Goal: Task Accomplishment & Management: Manage account settings

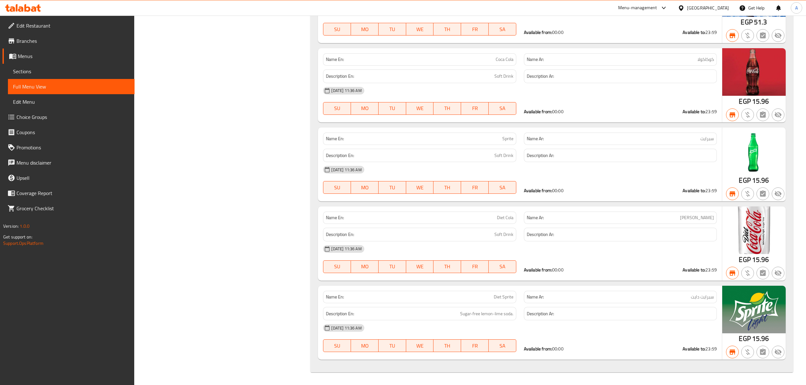
scroll to position [34348, 0]
click at [40, 74] on span "Sections" at bounding box center [71, 72] width 116 height 8
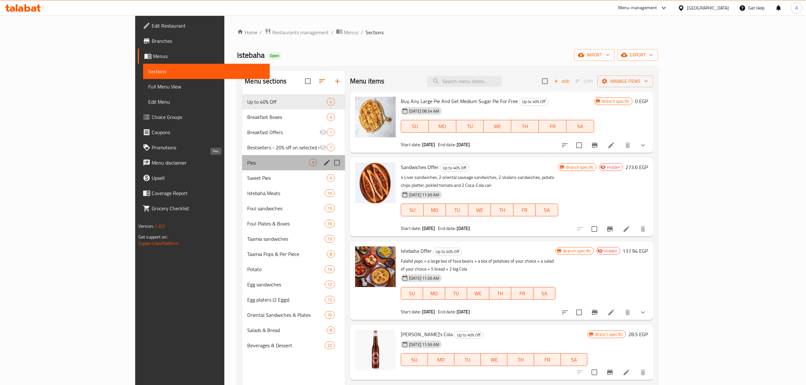
click at [247, 162] on span "Pies" at bounding box center [278, 163] width 62 height 8
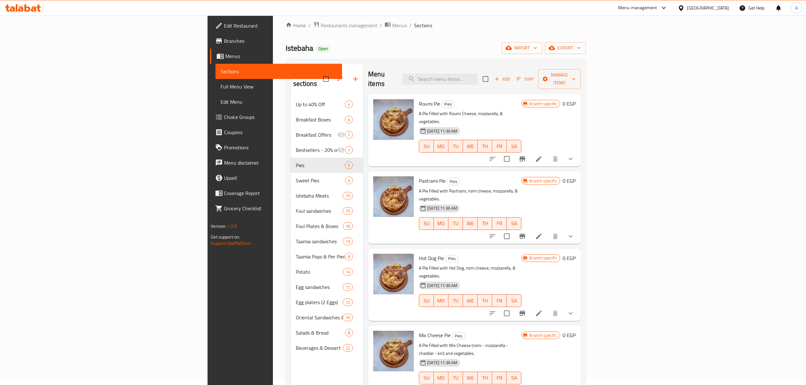
scroll to position [4, 0]
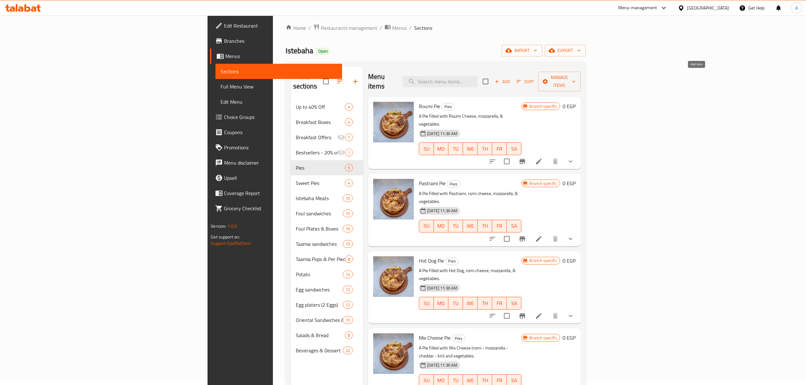
click at [500, 79] on icon "button" at bounding box center [497, 82] width 6 height 6
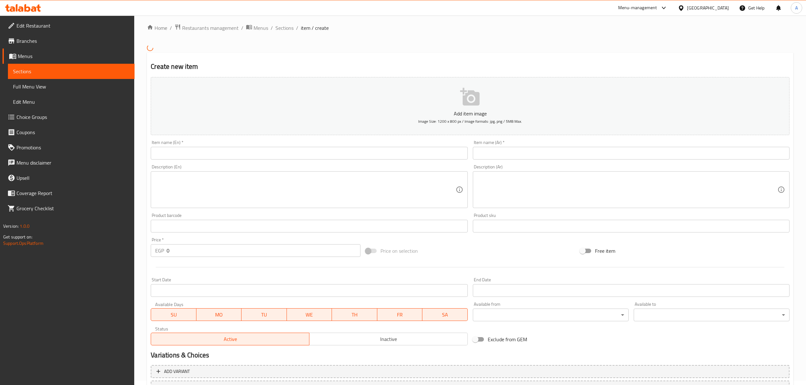
click at [521, 147] on input "text" at bounding box center [631, 153] width 317 height 13
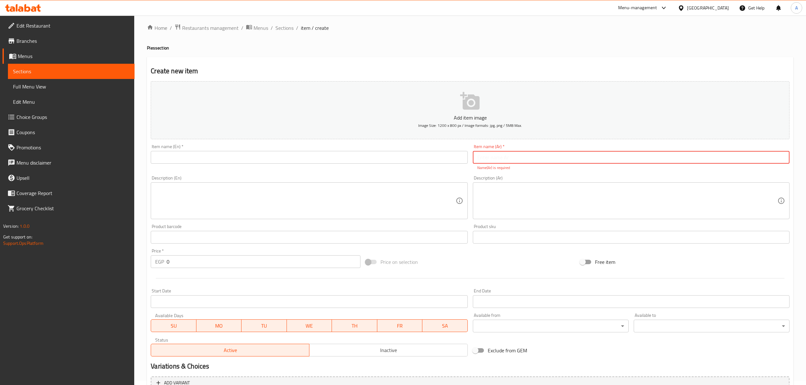
paste input "فطيره سجق كيري"
type input "فطيره سجق كيري"
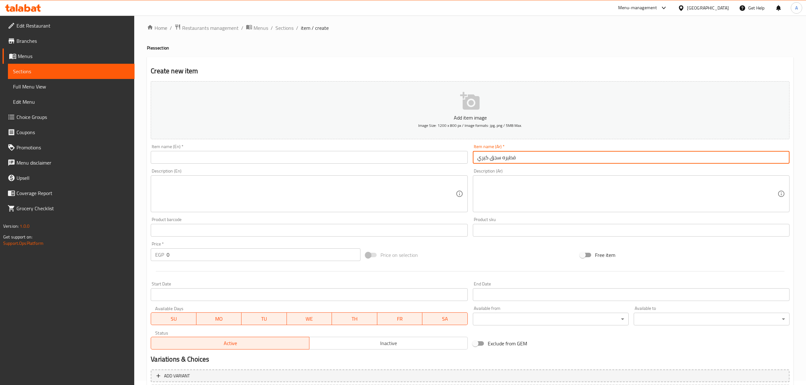
click at [328, 156] on input "text" at bounding box center [309, 157] width 317 height 13
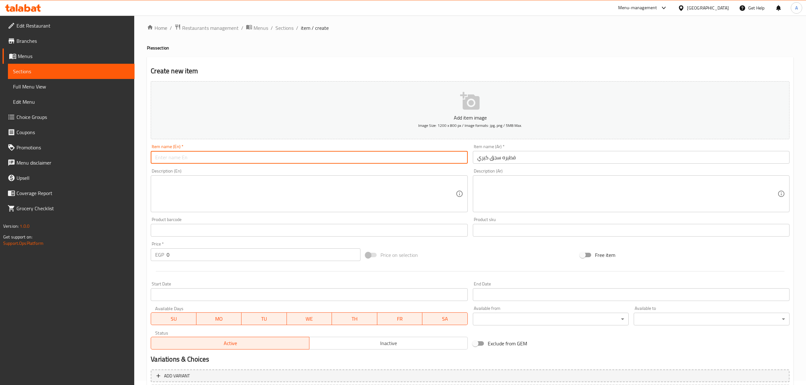
paste input "Kiri Sausage Pie"
type input "Kiri Sausage Pie"
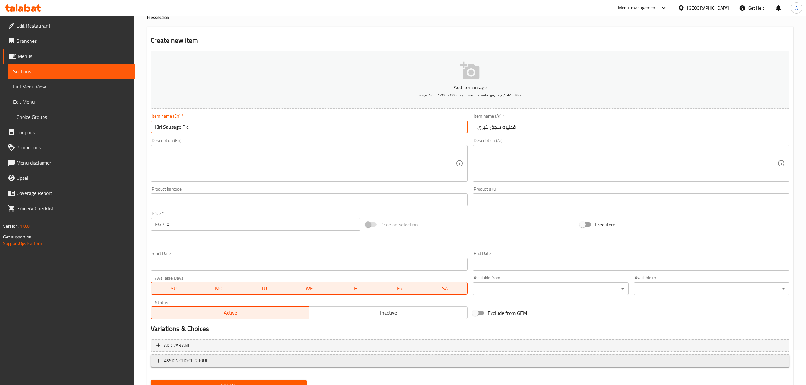
scroll to position [62, 0]
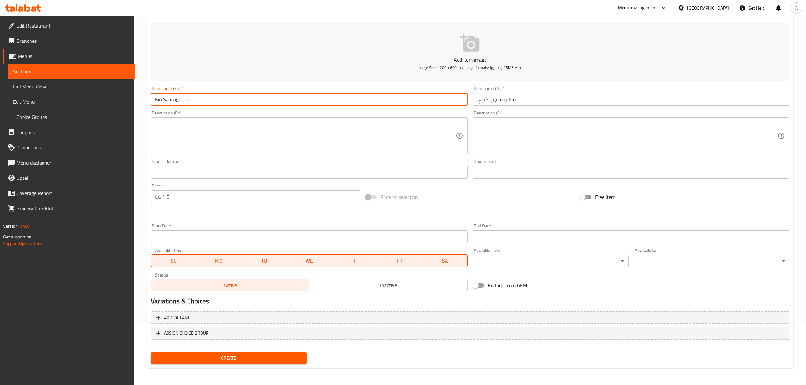
click at [297, 311] on div "Add variant ASSIGN CHOICE GROUP" at bounding box center [470, 329] width 644 height 41
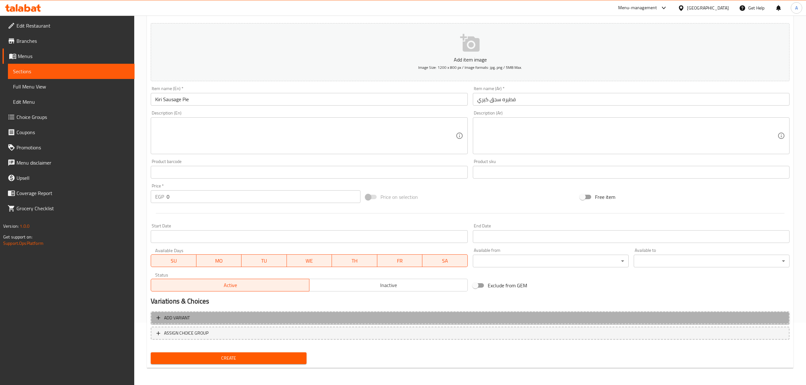
click at [394, 317] on span "Add variant" at bounding box center [469, 318] width 627 height 8
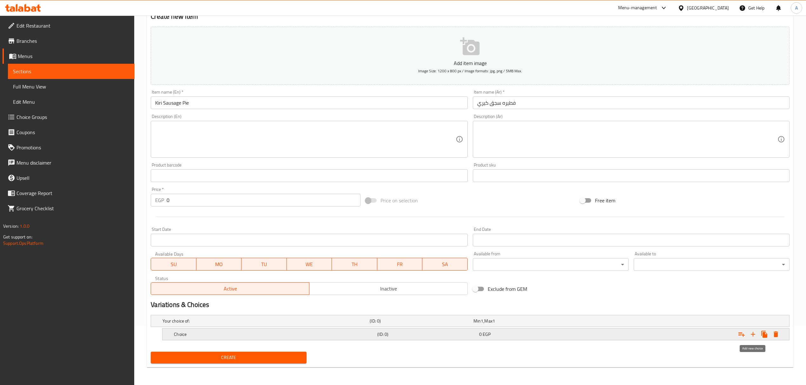
click at [753, 336] on icon "Expand" at bounding box center [753, 335] width 8 height 8
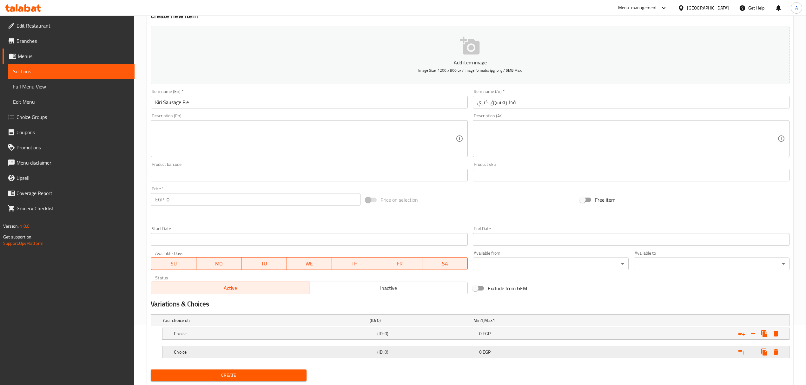
click at [390, 325] on div "(ID: 0)" at bounding box center [419, 320] width 103 height 9
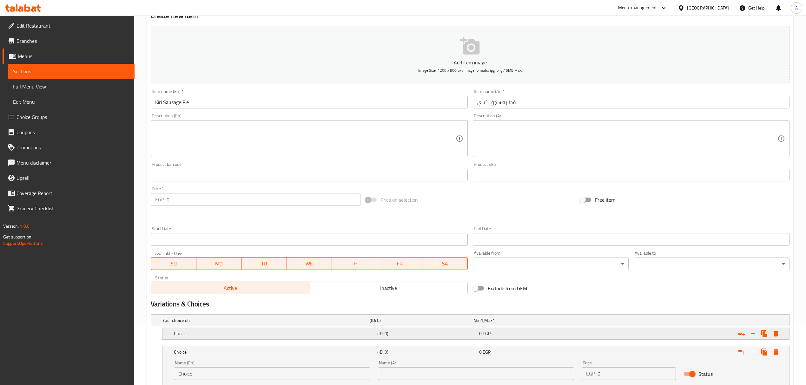
click at [391, 324] on h5 "(ID: 0)" at bounding box center [420, 320] width 101 height 6
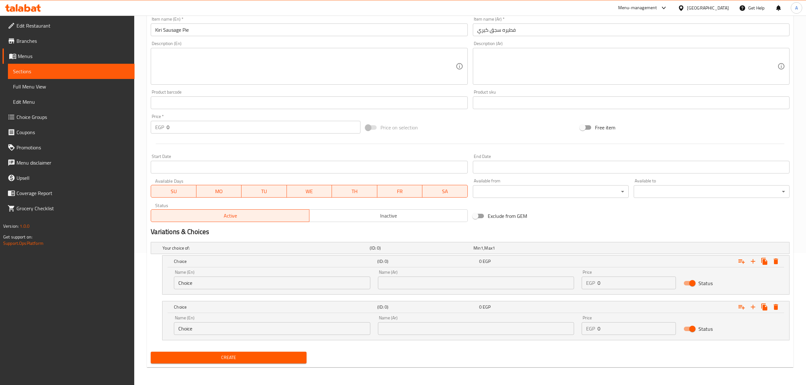
click at [405, 282] on input "text" at bounding box center [476, 283] width 196 height 13
type input "وسط"
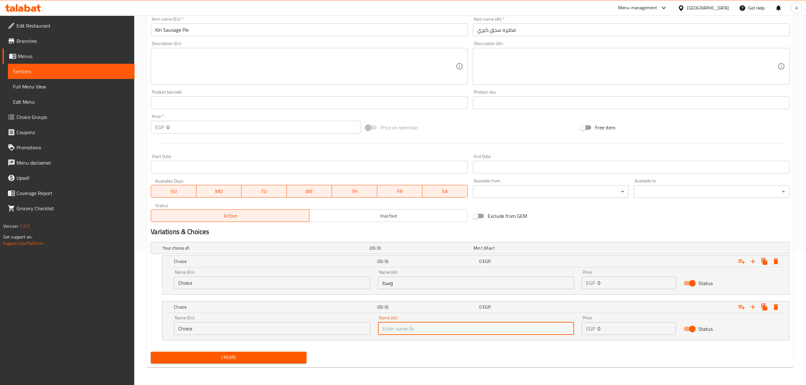
click at [403, 332] on input "text" at bounding box center [476, 328] width 196 height 13
type input "كبير"
click at [287, 281] on input "Choice" at bounding box center [272, 283] width 196 height 13
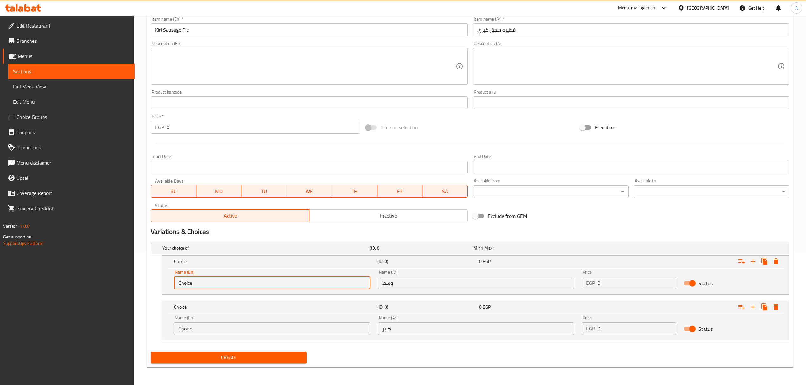
click at [287, 281] on input "Choice" at bounding box center [272, 283] width 196 height 13
click at [286, 281] on input "text" at bounding box center [272, 283] width 196 height 13
type input "Medium"
click at [239, 329] on input "Choice" at bounding box center [272, 328] width 196 height 13
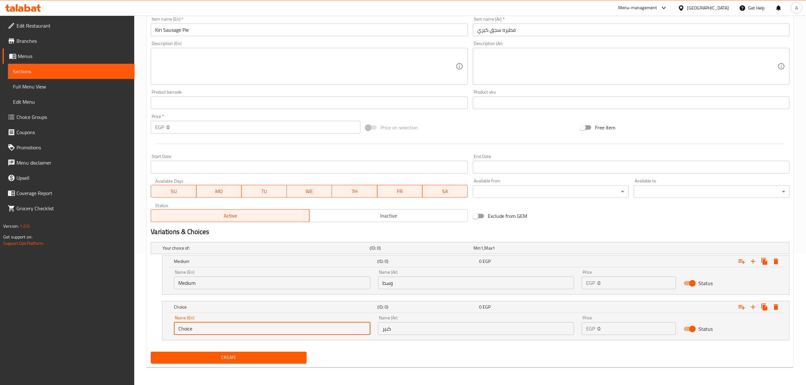
click at [239, 329] on input "Choice" at bounding box center [272, 328] width 196 height 13
click at [239, 329] on input "text" at bounding box center [272, 328] width 196 height 13
type input "Large"
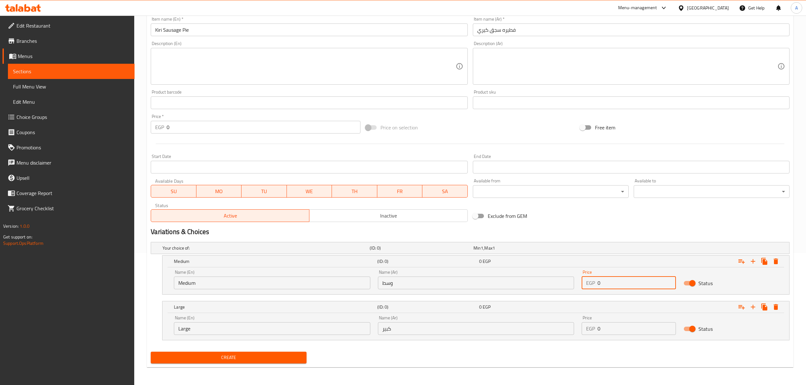
drag, startPoint x: 619, startPoint y: 286, endPoint x: 588, endPoint y: 284, distance: 31.5
click at [588, 284] on div "EGP 0 Price" at bounding box center [628, 283] width 94 height 13
paste input "26"
type input "260"
drag, startPoint x: 613, startPoint y: 328, endPoint x: 589, endPoint y: 332, distance: 23.9
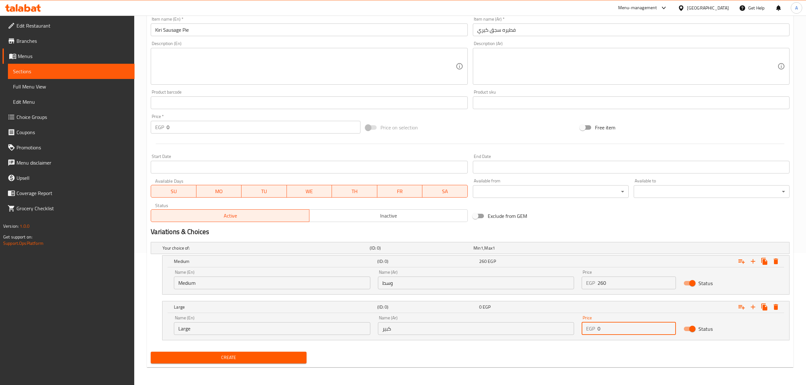
click at [589, 332] on div "EGP 0 Price" at bounding box center [628, 328] width 94 height 13
type input "325"
click at [151, 352] on button "Create" at bounding box center [229, 358] width 156 height 12
click at [533, 34] on input "text" at bounding box center [631, 29] width 317 height 13
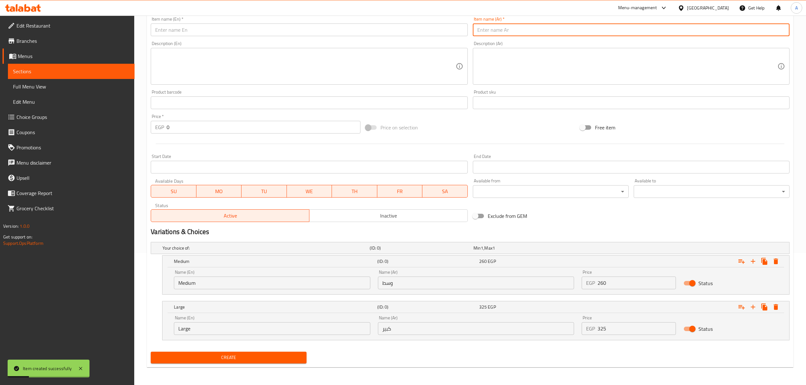
paste input "فطيرة مشلتت كبير"
type input "فطيرة مشلتت كبير"
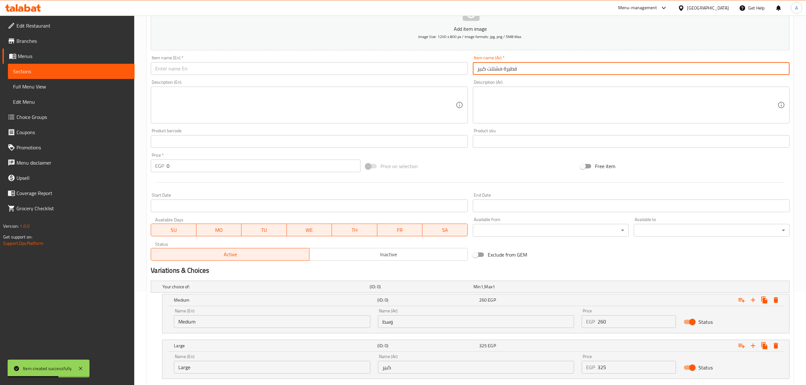
scroll to position [6, 0]
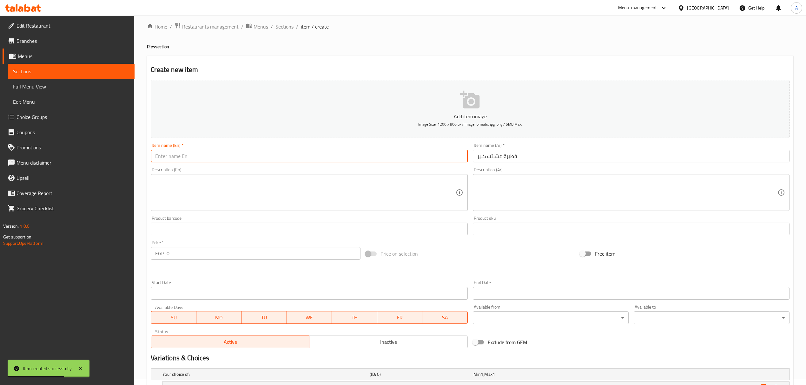
click at [282, 159] on input "text" at bounding box center [309, 156] width 317 height 13
paste input "Feteer Meshaltet"
type input "Large Feteer Meshaltet"
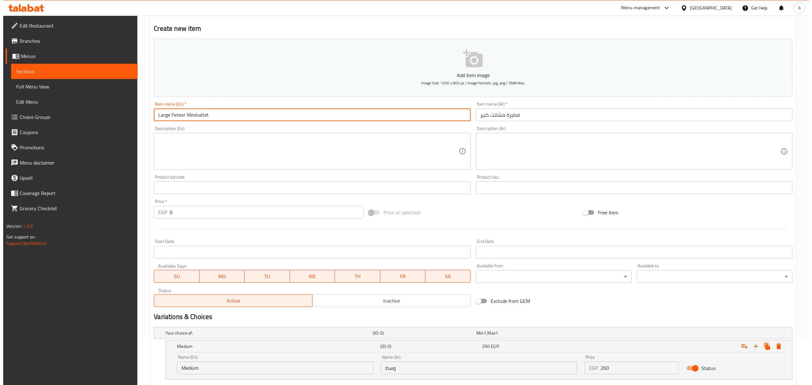
scroll to position [133, 0]
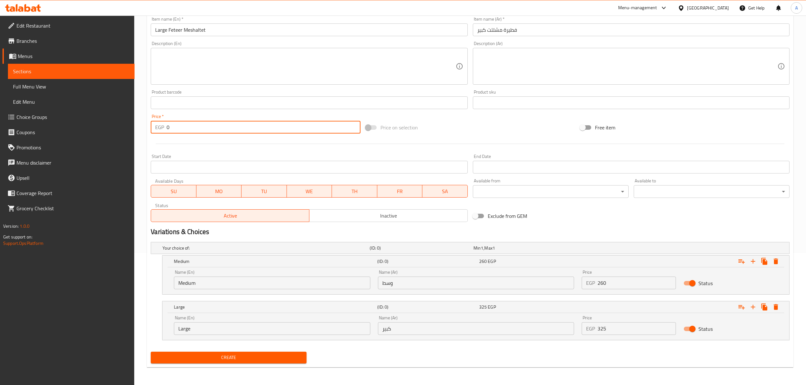
drag, startPoint x: 193, startPoint y: 127, endPoint x: 151, endPoint y: 130, distance: 42.3
click at [151, 130] on div "EGP 0 Price *" at bounding box center [255, 127] width 209 height 13
type input "310"
click at [773, 265] on button "Expand" at bounding box center [775, 261] width 11 height 11
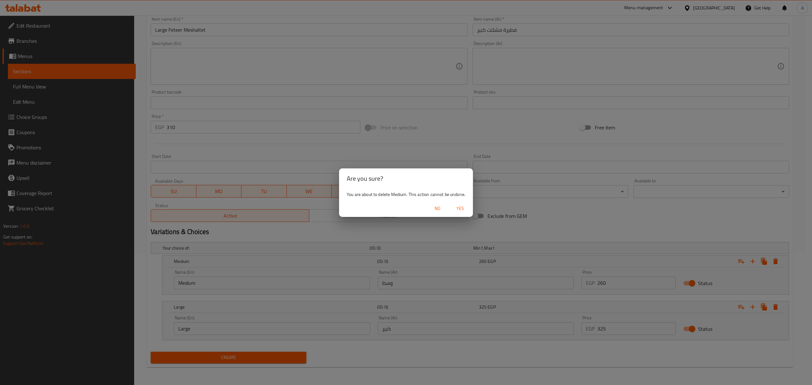
click at [463, 212] on span "Yes" at bounding box center [460, 209] width 15 height 8
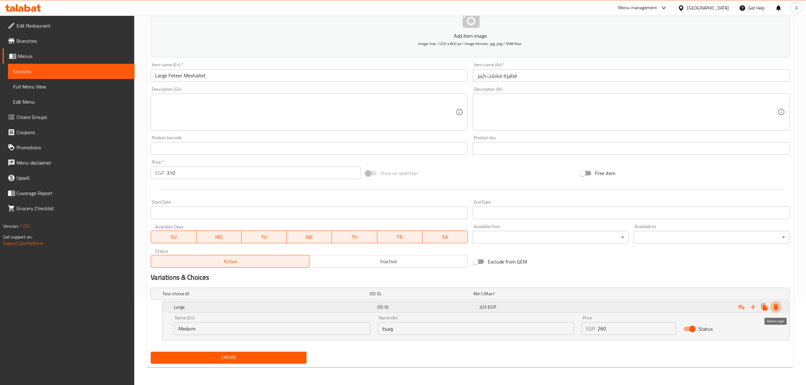
click at [777, 309] on icon "Expand" at bounding box center [775, 307] width 4 height 6
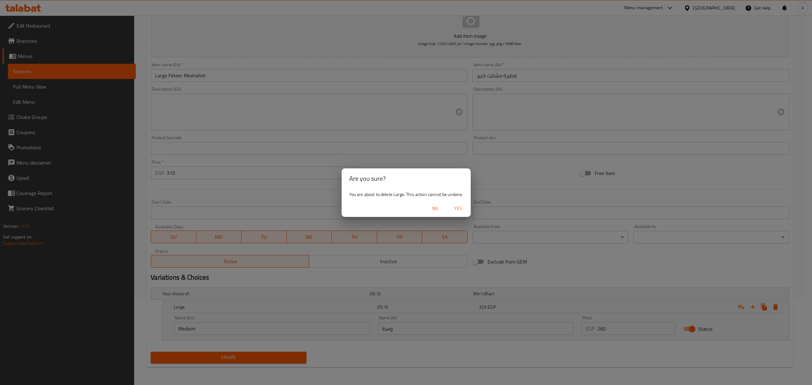
click at [463, 212] on span "Yes" at bounding box center [457, 209] width 15 height 8
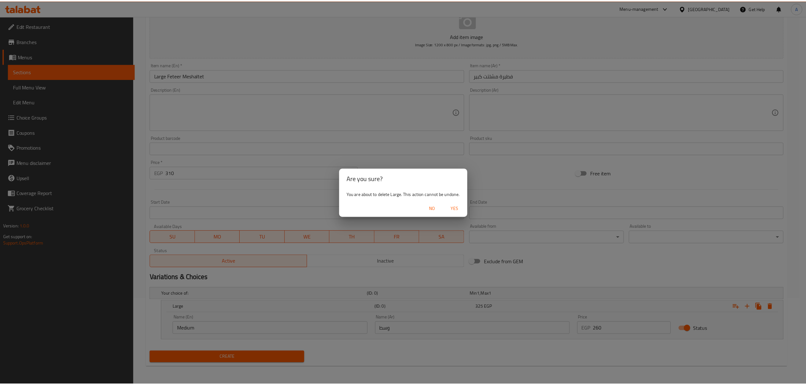
scroll to position [62, 0]
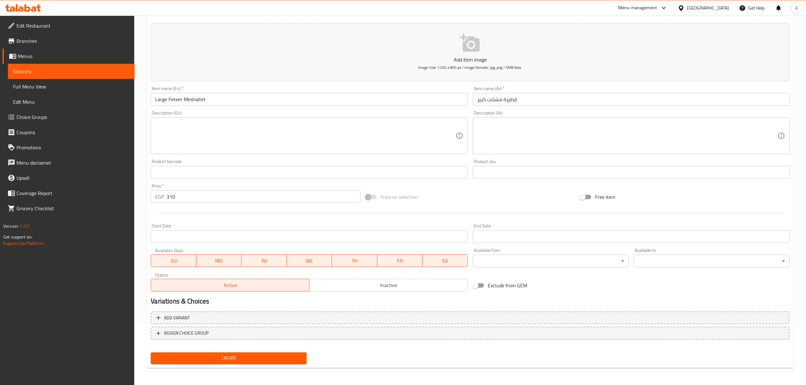
click at [277, 360] on span "Create" at bounding box center [229, 358] width 146 height 8
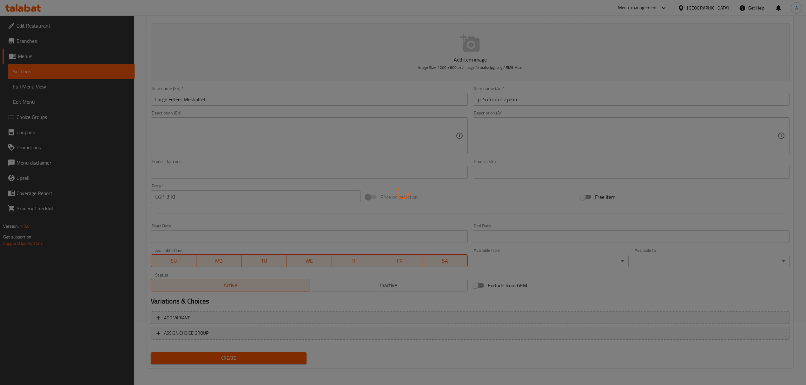
type input "0"
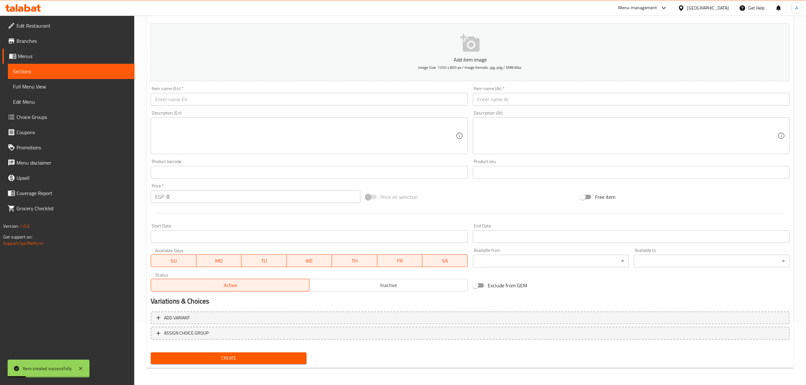
click at [523, 103] on input "text" at bounding box center [631, 99] width 317 height 13
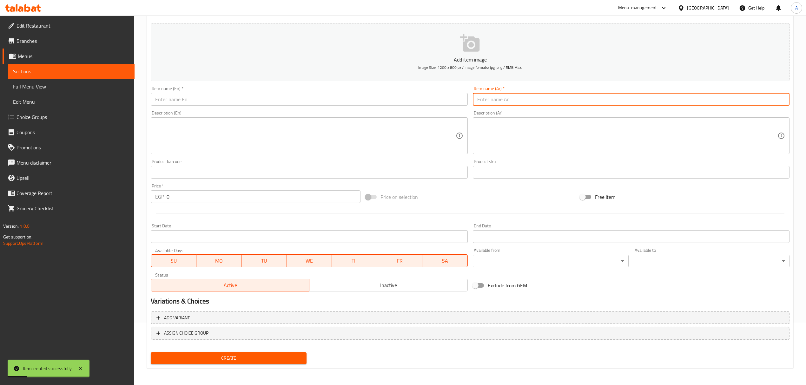
paste input "فطيره مشلتت كومبو"
type input "فطيره مشلتت كومبو"
click at [325, 99] on input "text" at bounding box center [309, 99] width 317 height 13
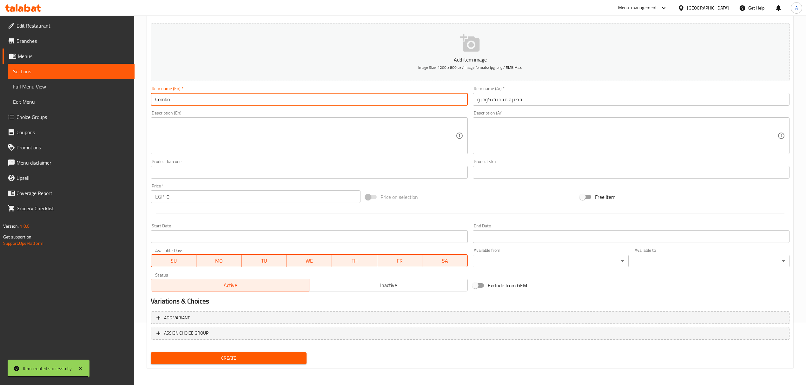
paste input "Feteer Meshaltet"
type input "Combo Feteer Meshaltet"
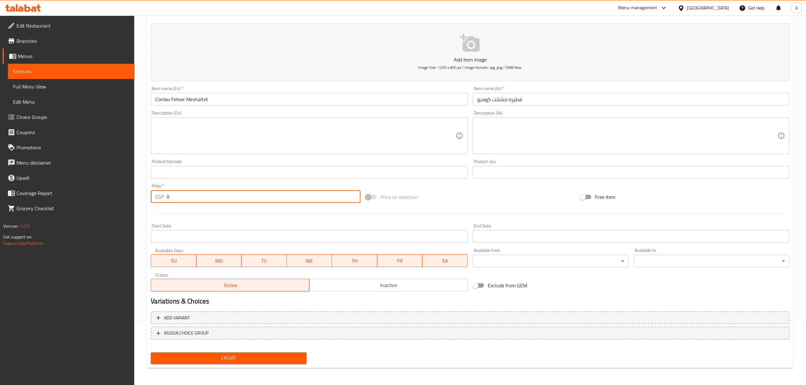
drag, startPoint x: 187, startPoint y: 199, endPoint x: 152, endPoint y: 199, distance: 34.9
click at [152, 199] on div "EGP 0 Price *" at bounding box center [255, 196] width 209 height 13
type input "385"
click at [151, 352] on button "Create" at bounding box center [229, 358] width 156 height 12
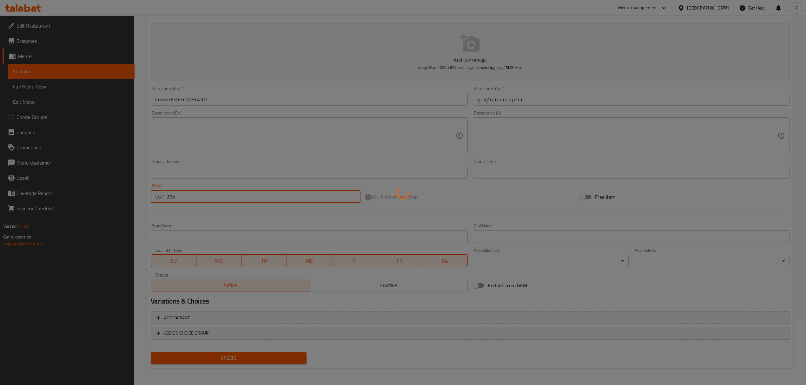
type input "0"
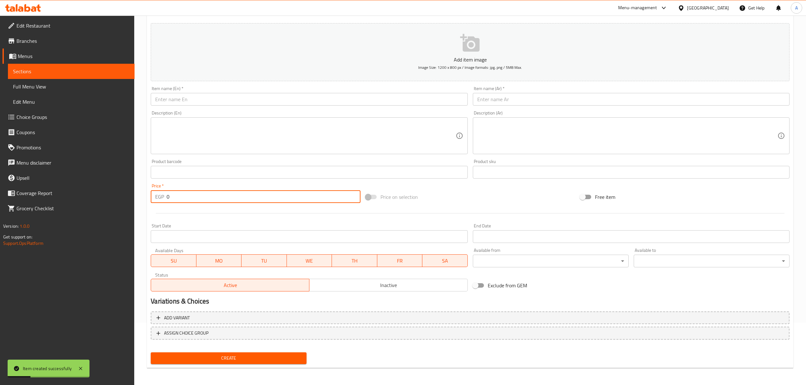
click at [532, 102] on input "text" at bounding box center [631, 99] width 317 height 13
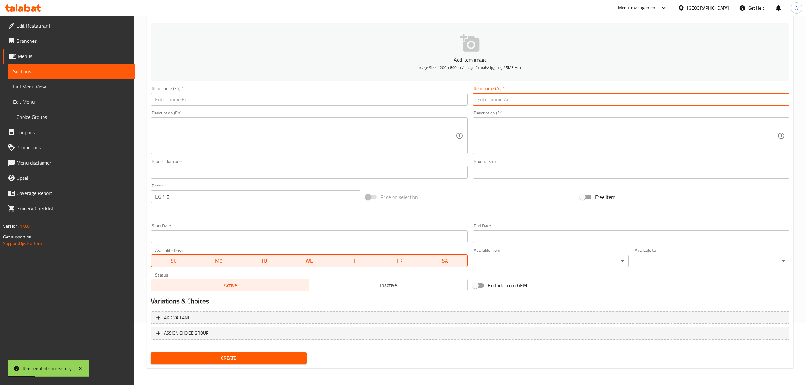
paste input "علبة عسل اسود"
type input "علبة عسل اسود"
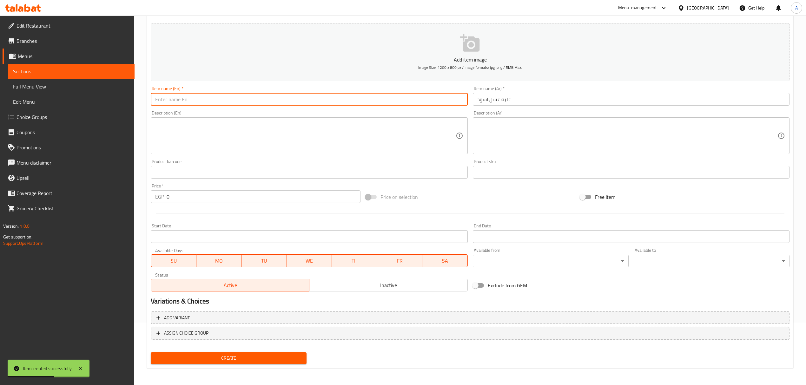
click at [263, 101] on input "text" at bounding box center [309, 99] width 317 height 13
paste input "black honey box"
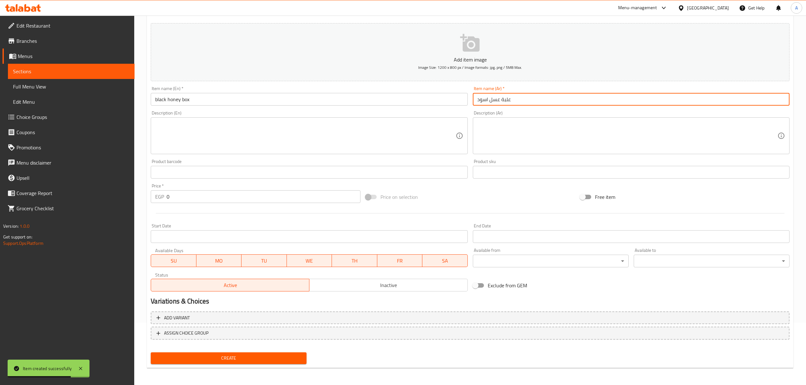
drag, startPoint x: 476, startPoint y: 102, endPoint x: 488, endPoint y: 99, distance: 11.7
click at [488, 99] on input "علبة عسل اسود" at bounding box center [631, 99] width 317 height 13
click at [495, 99] on input "علبة عسل اسود" at bounding box center [631, 99] width 317 height 13
click at [156, 104] on input "black honey box" at bounding box center [309, 99] width 317 height 13
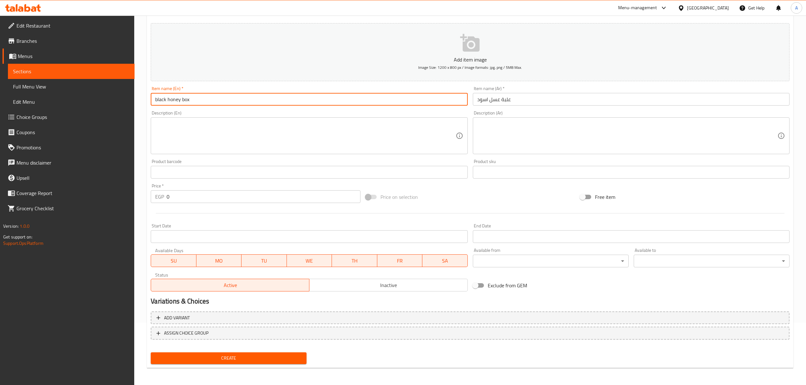
drag, startPoint x: 156, startPoint y: 104, endPoint x: 172, endPoint y: 101, distance: 15.8
click at [172, 101] on input "black honey box" at bounding box center [309, 99] width 317 height 13
paste input "Molasses"
click at [176, 98] on input "Molasses box" at bounding box center [309, 99] width 317 height 13
type input "Molasses Box"
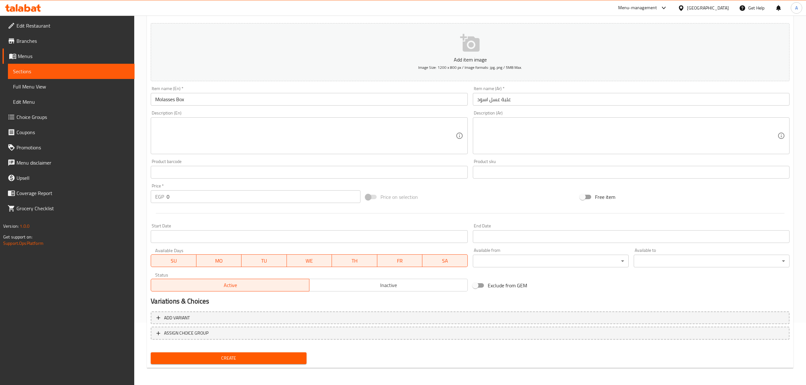
drag, startPoint x: 180, startPoint y: 185, endPoint x: 166, endPoint y: 192, distance: 15.3
click at [169, 189] on div "Price   * EGP 0 Price *" at bounding box center [255, 193] width 209 height 19
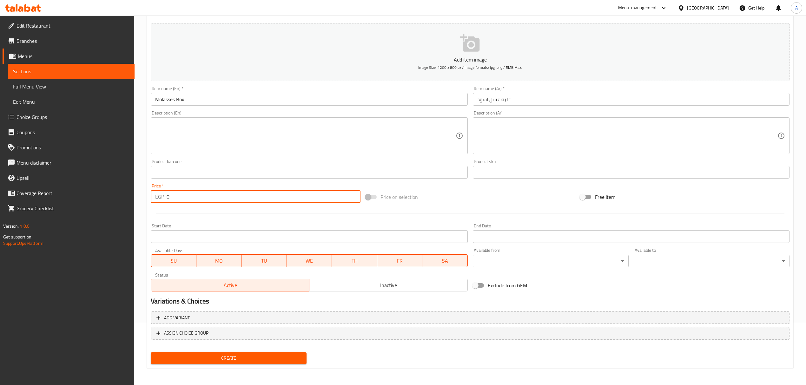
drag, startPoint x: 166, startPoint y: 192, endPoint x: 181, endPoint y: 199, distance: 16.6
click at [181, 199] on div "EGP 0 Price *" at bounding box center [255, 196] width 209 height 13
drag, startPoint x: 181, startPoint y: 199, endPoint x: 156, endPoint y: 202, distance: 24.9
click at [156, 202] on div "EGP 0 Price *" at bounding box center [255, 196] width 209 height 13
paste input "6"
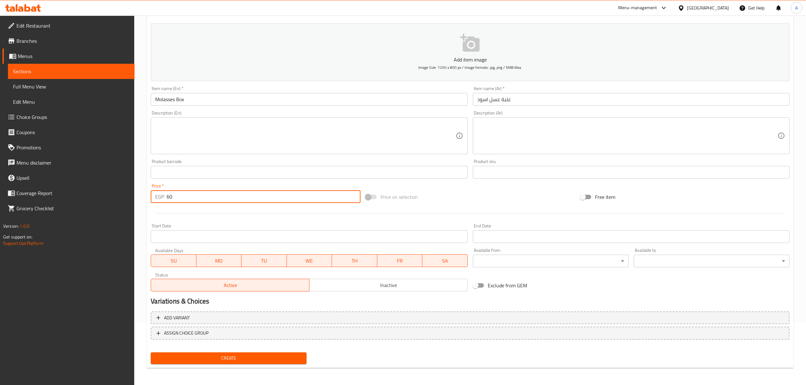
type input "60"
click at [151, 352] on button "Create" at bounding box center [229, 358] width 156 height 12
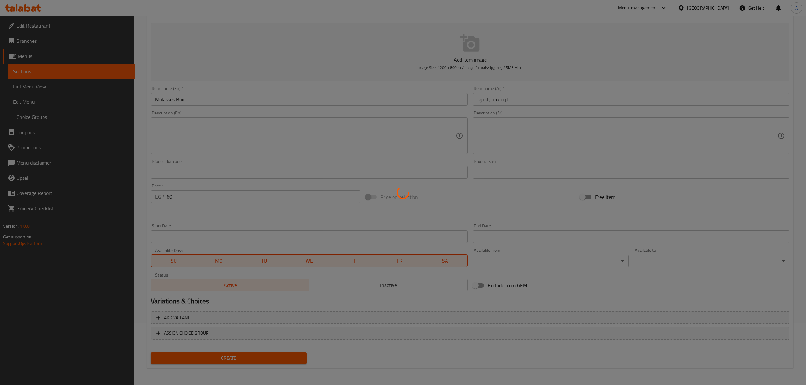
type input "0"
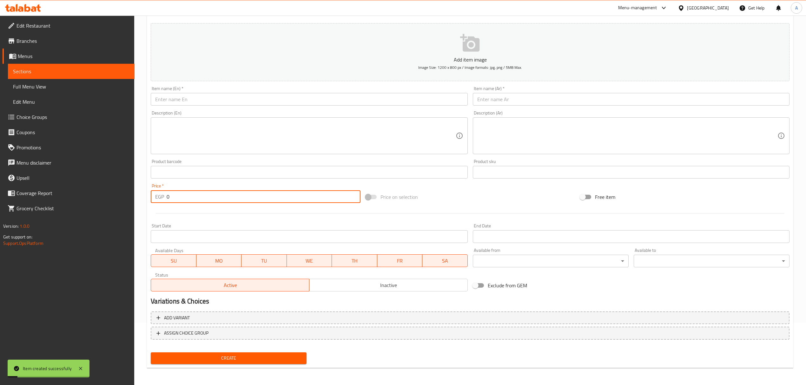
drag, startPoint x: 520, startPoint y: 91, endPoint x: 521, endPoint y: 95, distance: 4.3
click at [520, 92] on div "Item name (Ar)   * Item name (Ar) *" at bounding box center [631, 95] width 317 height 19
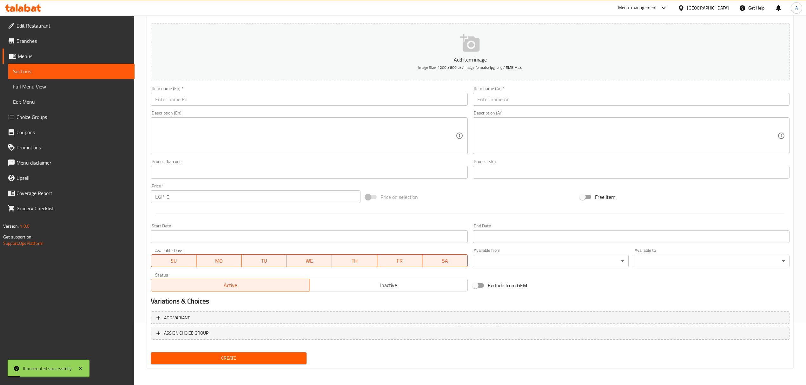
click at [522, 95] on input "text" at bounding box center [631, 99] width 317 height 13
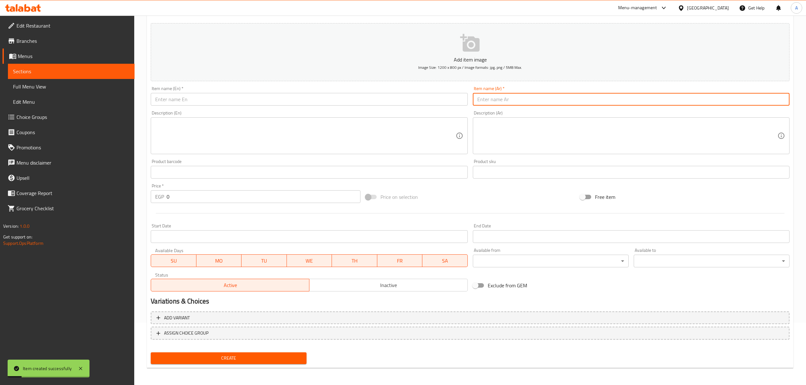
paste input "طحينه خام"
type input "طحينه خام"
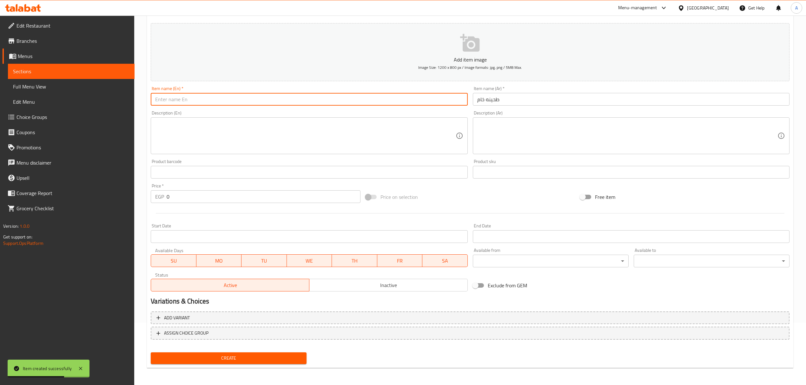
click at [254, 99] on input "text" at bounding box center [309, 99] width 317 height 13
paste input "Raw Tahini"
click at [495, 104] on input "طحينه خام" at bounding box center [631, 99] width 317 height 13
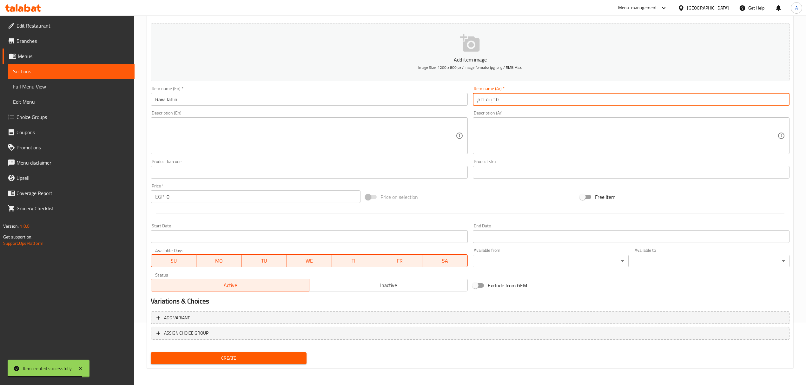
click at [495, 104] on input "طحينه خام" at bounding box center [631, 99] width 317 height 13
click at [169, 99] on input "Raw Tahini" at bounding box center [309, 99] width 317 height 13
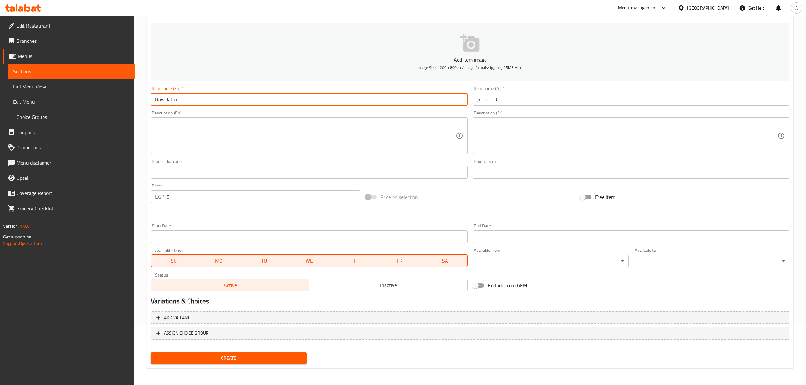
click at [169, 99] on input "Raw Tahini" at bounding box center [309, 99] width 317 height 13
paste input "Sesame Paste"
click at [163, 101] on input "Raw Sesame Paste" at bounding box center [309, 99] width 317 height 13
click at [157, 99] on input "Raw Sesame Paste" at bounding box center [309, 99] width 317 height 13
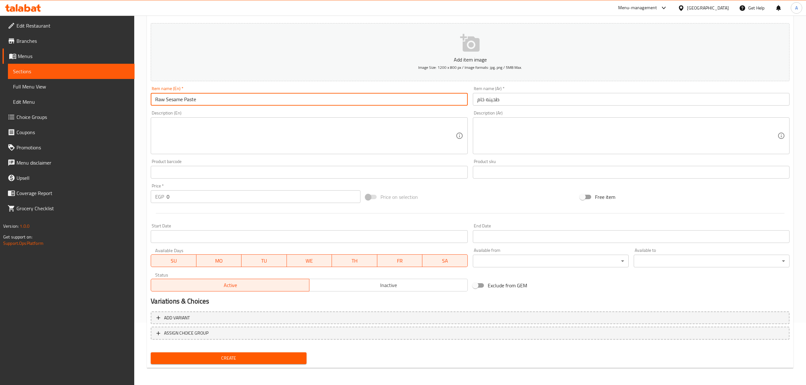
click at [157, 99] on input "Raw Sesame Paste" at bounding box center [309, 99] width 317 height 13
paste input "Pure"
type input "Pure Sesame Paste"
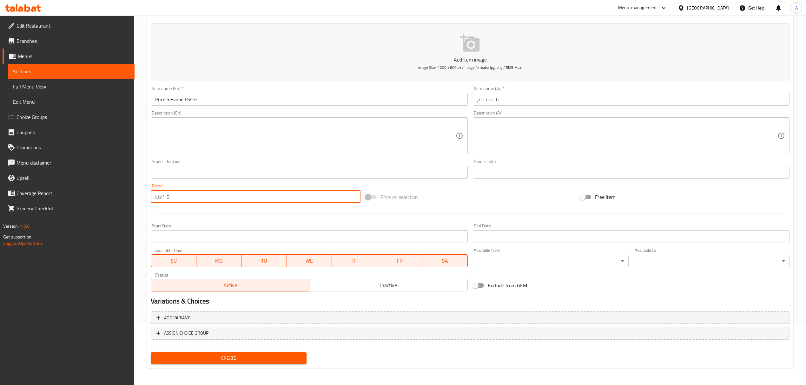
drag, startPoint x: 174, startPoint y: 201, endPoint x: 158, endPoint y: 202, distance: 16.6
click at [158, 202] on div "EGP 0 Price *" at bounding box center [255, 196] width 209 height 13
type input "70"
click at [151, 352] on button "Create" at bounding box center [229, 358] width 156 height 12
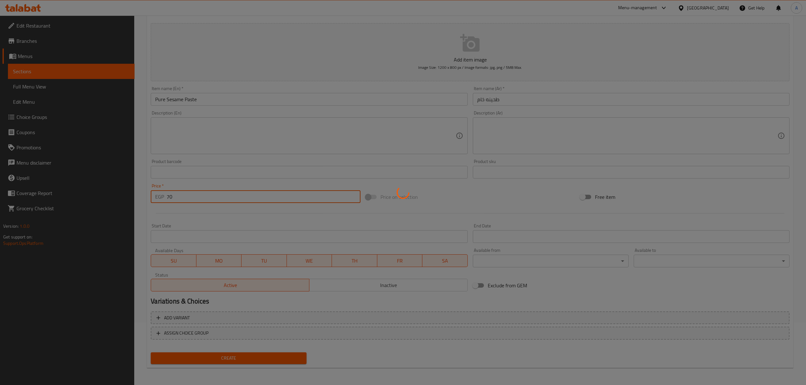
type input "0"
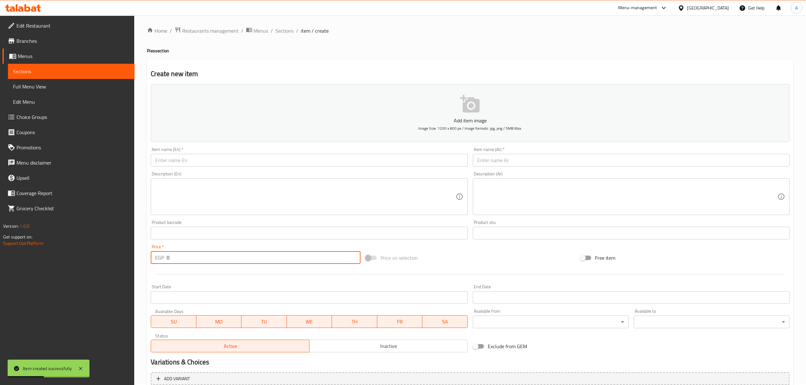
scroll to position [0, 0]
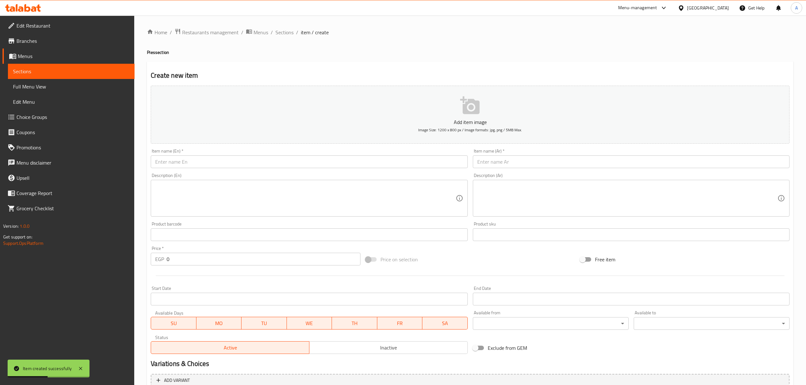
click at [275, 24] on div "Home / Restaurants management / Menus / Sections / item / create Pies section C…" at bounding box center [469, 232] width 671 height 433
click at [287, 31] on span "Sections" at bounding box center [284, 33] width 18 height 8
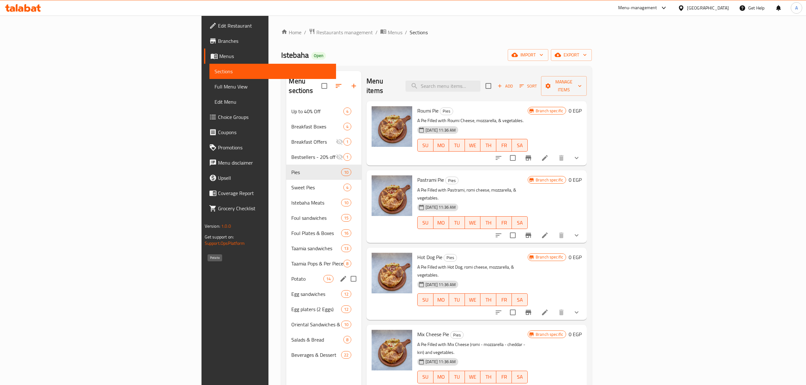
click at [291, 275] on span "Potato" at bounding box center [307, 279] width 32 height 8
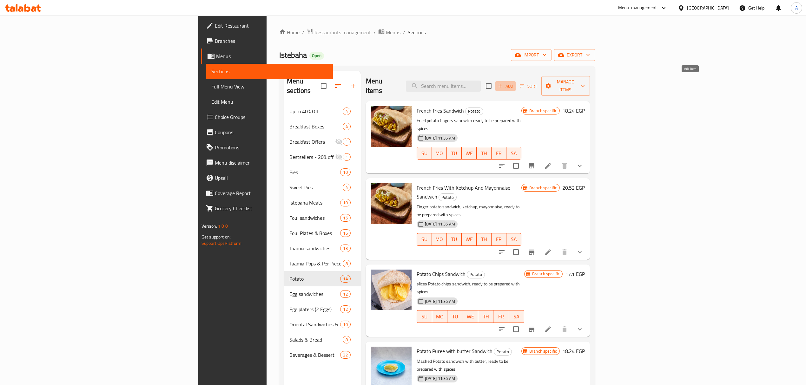
click at [514, 82] on span "Add" at bounding box center [505, 85] width 17 height 7
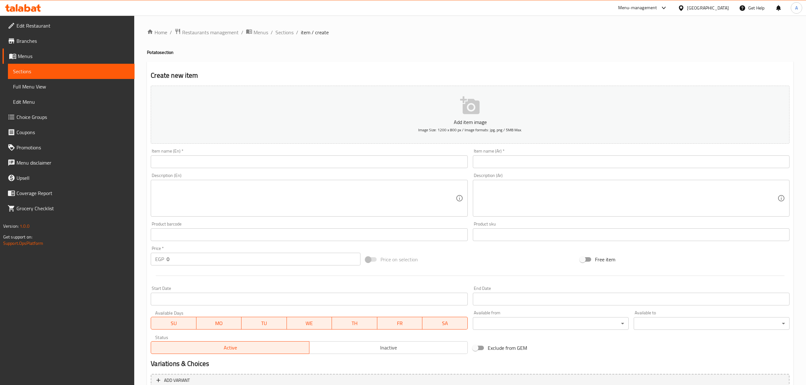
click at [560, 163] on input "text" at bounding box center [631, 161] width 317 height 13
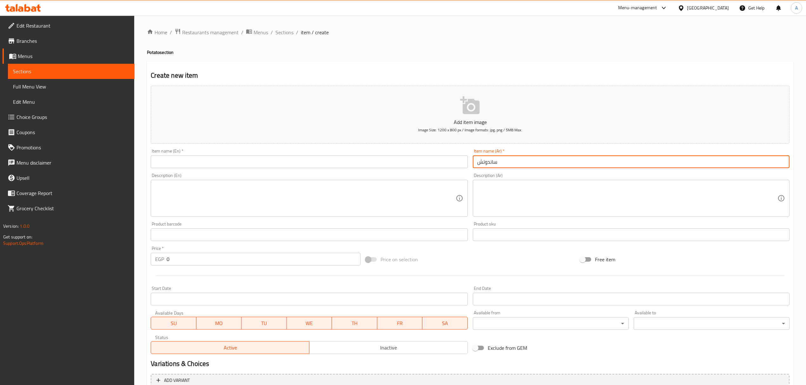
paste input "بطاطس بالبيض المقلي"
click at [511, 167] on input "ساندوتش بطاطس بالبيض المقلي" at bounding box center [631, 161] width 317 height 13
type input "ساندوتش بطاطس بالبيض المقلي"
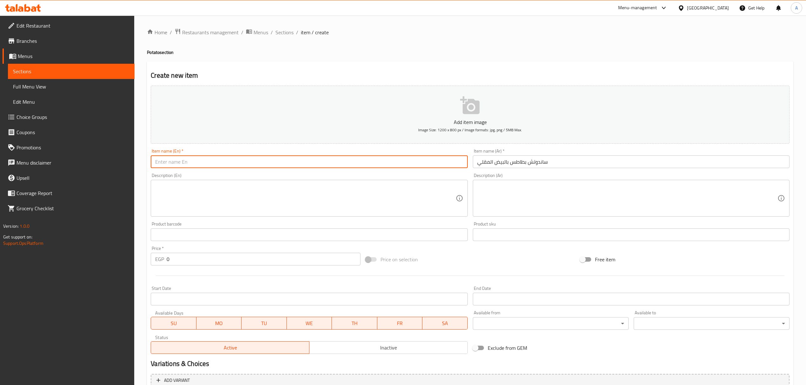
click at [422, 163] on input "text" at bounding box center [309, 161] width 317 height 13
click at [236, 163] on input "Potato with fried egg sandwich" at bounding box center [309, 161] width 317 height 13
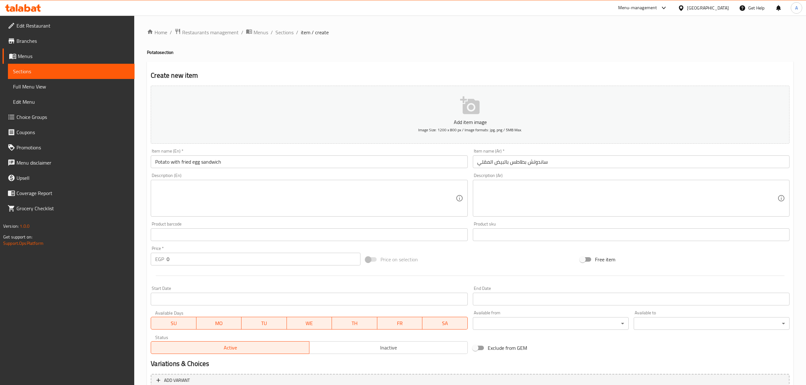
click at [354, 170] on div "Item name (En)   * Potato with fried egg sandwich Item name (En) *" at bounding box center [309, 158] width 322 height 24
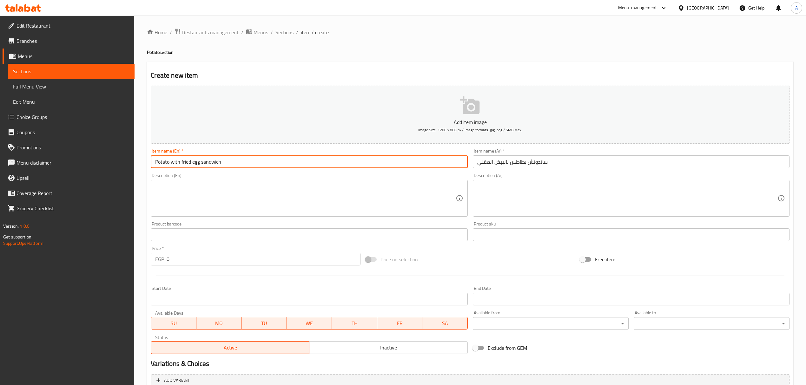
click at [350, 164] on input "Potato with fried egg sandwich" at bounding box center [309, 161] width 317 height 13
paste input "With Fried Egg S"
type input "Potato With Fried Egg Sandwich"
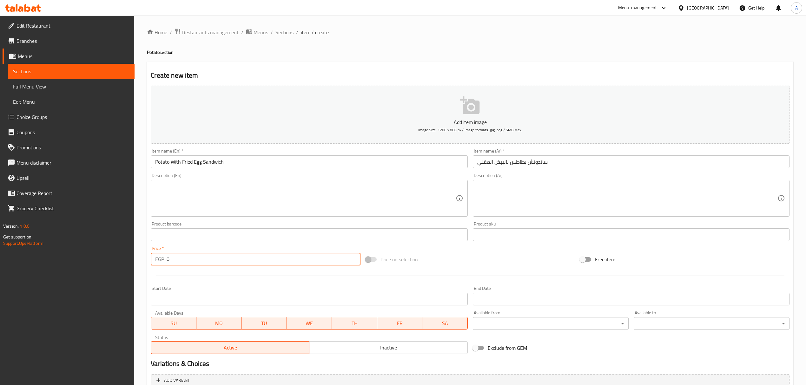
drag, startPoint x: 174, startPoint y: 259, endPoint x: 156, endPoint y: 254, distance: 18.4
click at [156, 254] on div "EGP 0 Price *" at bounding box center [255, 259] width 209 height 13
paste input "38"
type input "38"
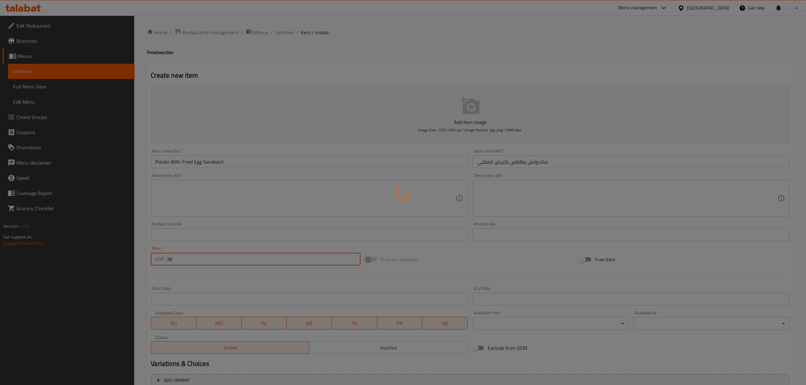
type input "0"
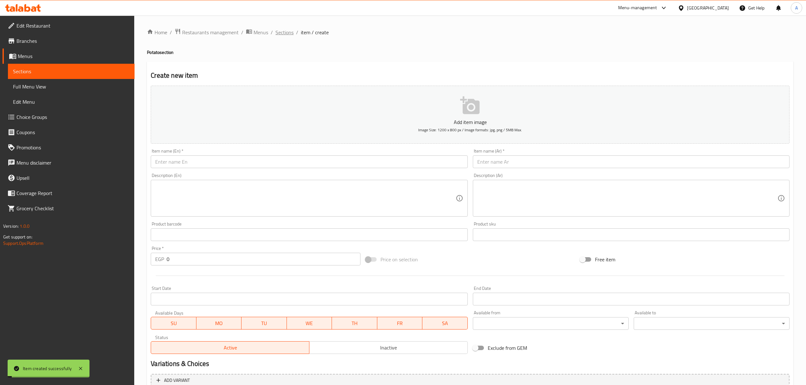
click at [287, 34] on span "Sections" at bounding box center [284, 33] width 18 height 8
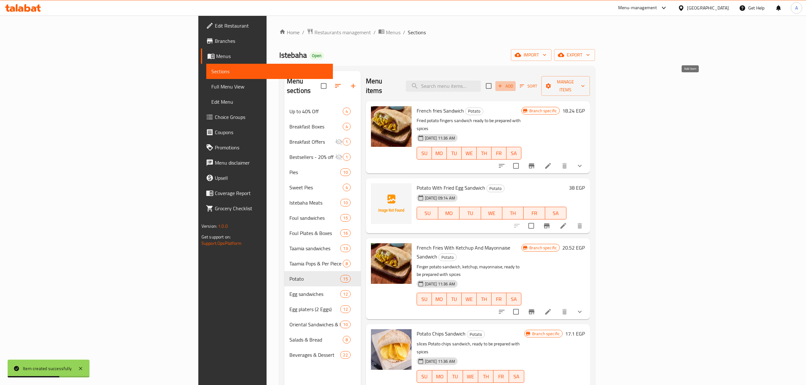
click at [514, 84] on span "Add" at bounding box center [505, 85] width 17 height 7
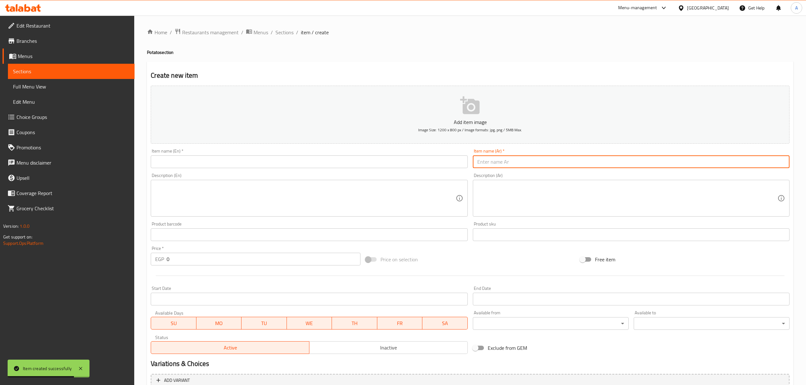
click at [567, 167] on input "text" at bounding box center [631, 161] width 317 height 13
paste input "بطاطس بانيه"
type input "ساندويتش بطاطس بانيه"
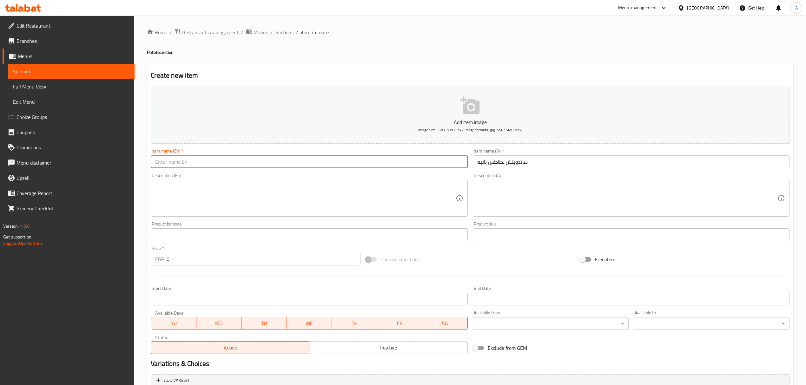
click at [343, 160] on input "text" at bounding box center [309, 161] width 317 height 13
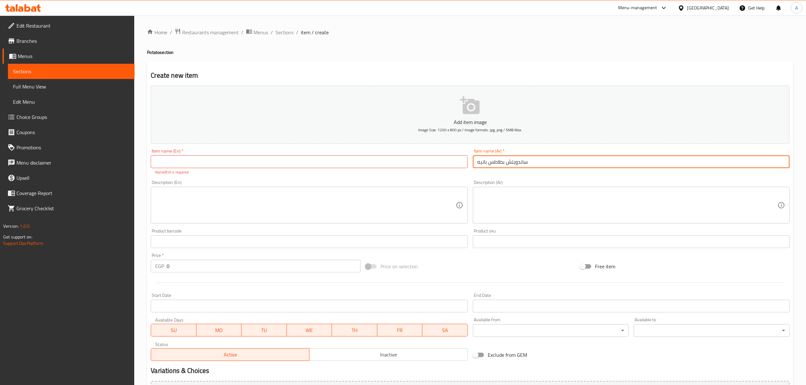
drag, startPoint x: 476, startPoint y: 160, endPoint x: 504, endPoint y: 166, distance: 28.1
click at [504, 166] on input "ساندويتش بطاطس بانيه" at bounding box center [631, 161] width 317 height 13
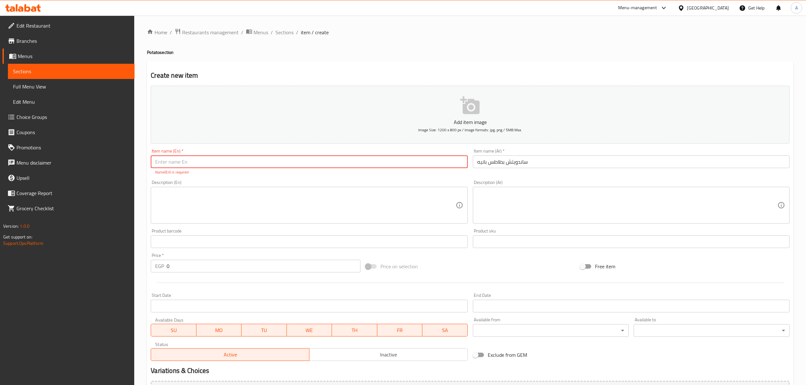
click at [269, 165] on input "text" at bounding box center [309, 161] width 317 height 13
type input "؛"
paste input "Chicken Pane"
click at [178, 165] on input "Potato Chicken Pane" at bounding box center [309, 161] width 317 height 13
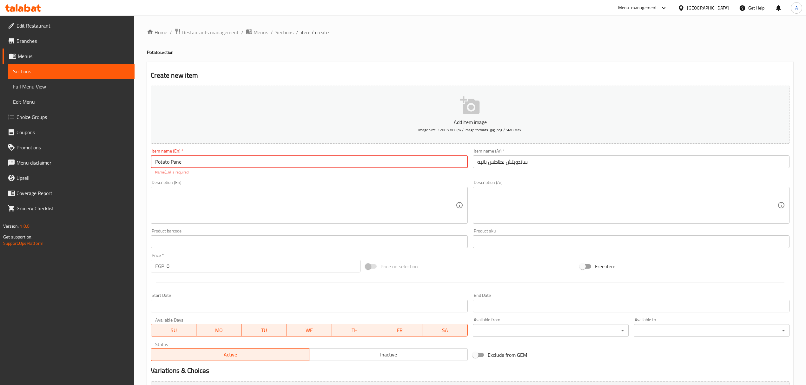
click at [226, 162] on input "Potato Pane" at bounding box center [309, 161] width 317 height 13
type input "Potato Pane Sandwich"
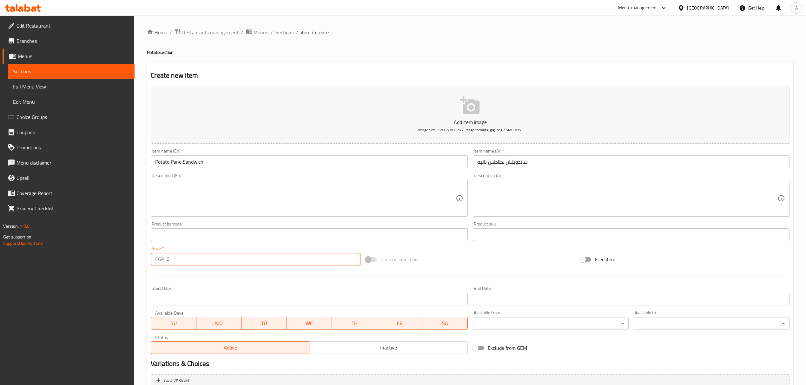
drag, startPoint x: 183, startPoint y: 264, endPoint x: 159, endPoint y: 257, distance: 25.4
click at [159, 257] on div "EGP 0 Price *" at bounding box center [255, 259] width 209 height 13
type input "30"
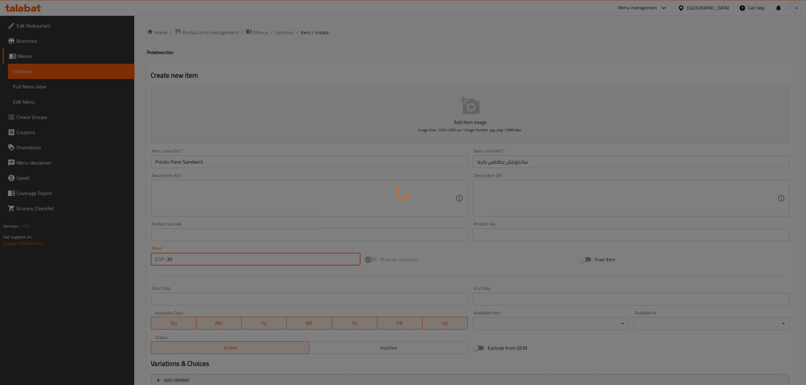
type input "0"
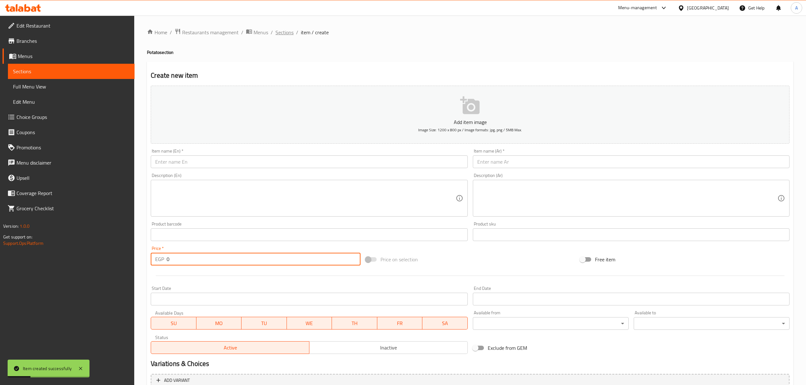
click at [281, 36] on span "Sections" at bounding box center [284, 33] width 18 height 8
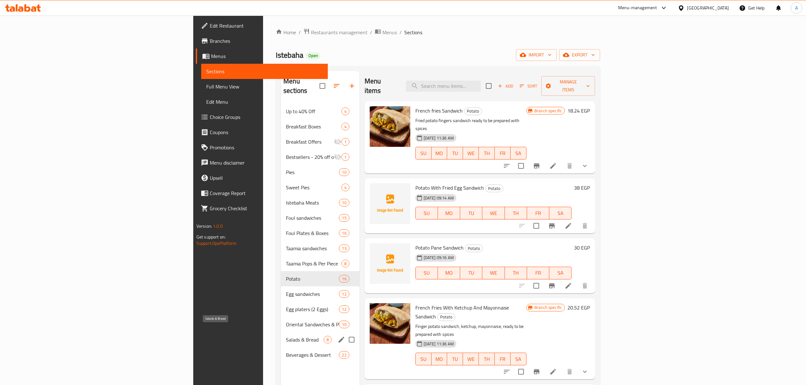
click at [286, 336] on span "Salads & Bread" at bounding box center [304, 340] width 37 height 8
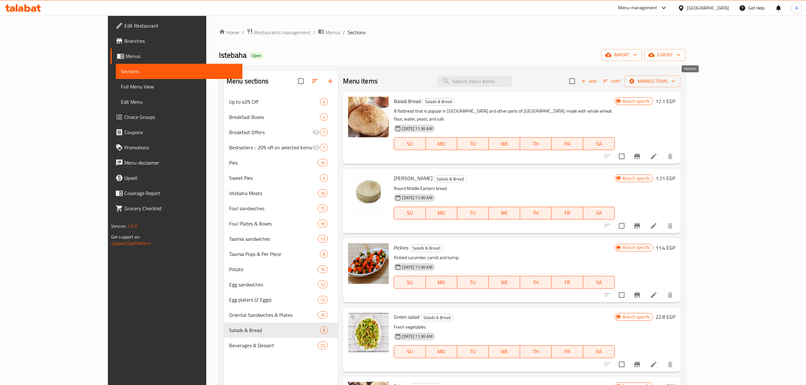
click at [597, 78] on span "Add" at bounding box center [588, 81] width 17 height 7
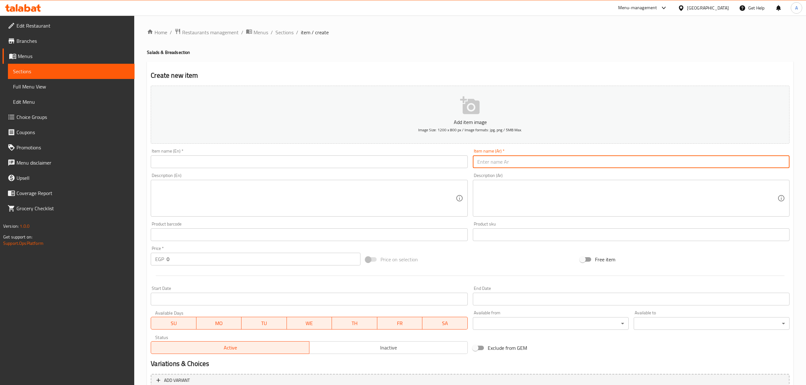
click at [608, 162] on input "text" at bounding box center [631, 161] width 317 height 13
paste input "بابا غنوج"
type input "بابا غنوج"
click at [291, 164] on input "text" at bounding box center [309, 161] width 317 height 13
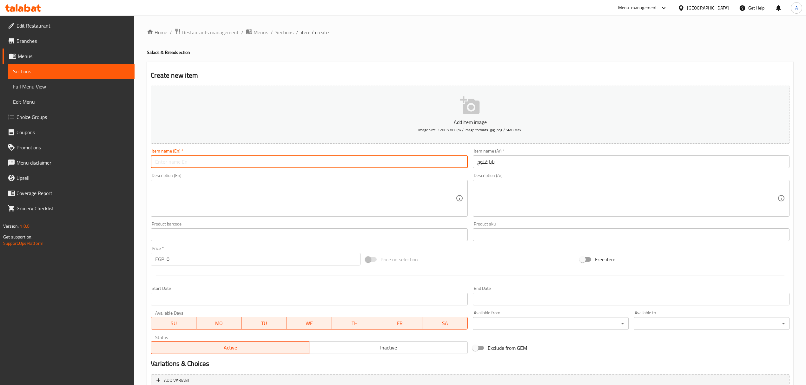
paste input "[PERSON_NAME]"
type input "[PERSON_NAME]"
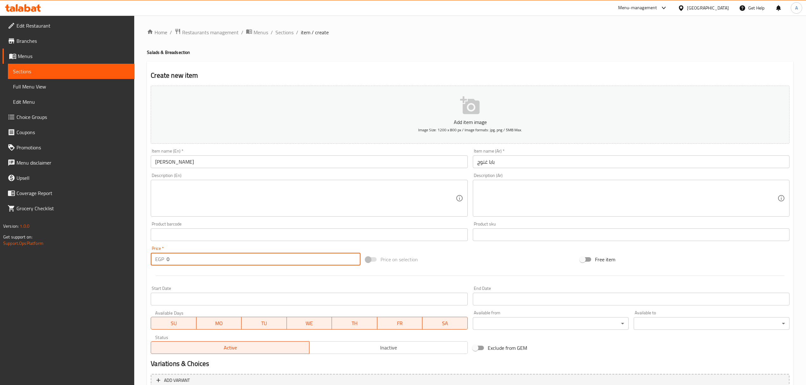
drag, startPoint x: 175, startPoint y: 258, endPoint x: 155, endPoint y: 261, distance: 20.5
click at [155, 261] on div "EGP 0 Price *" at bounding box center [255, 259] width 209 height 13
paste input "3"
type input "30"
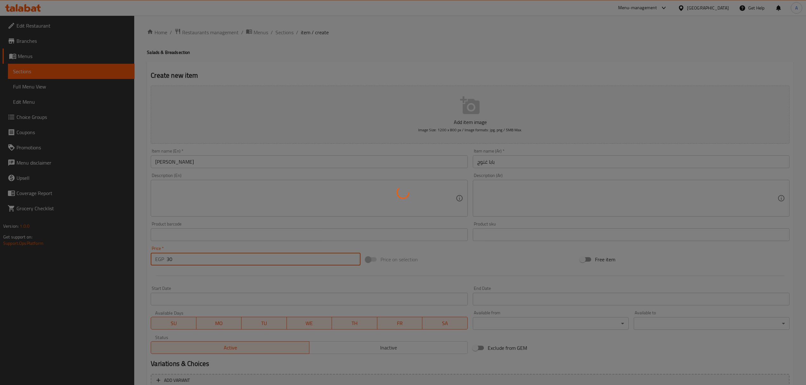
type input "0"
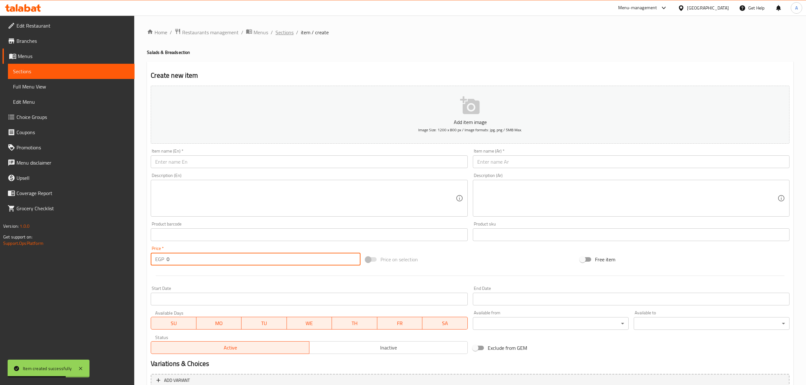
click at [287, 34] on span "Sections" at bounding box center [284, 33] width 18 height 8
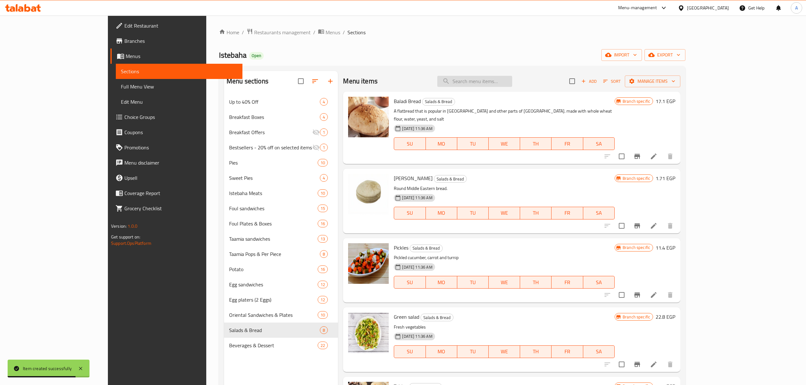
click at [512, 81] on input "search" at bounding box center [474, 81] width 75 height 11
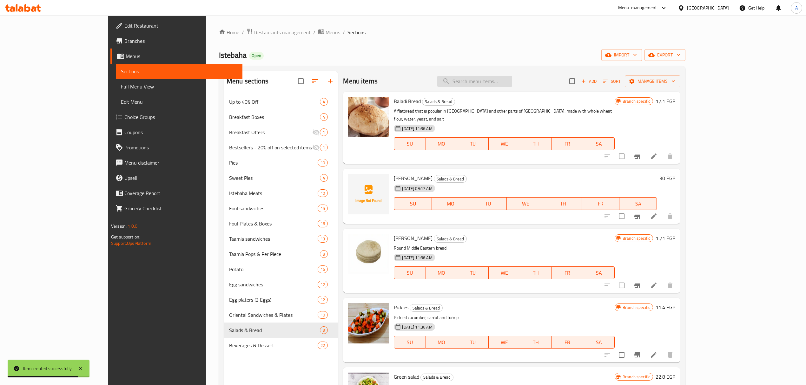
paste input "Foul With Tomato"
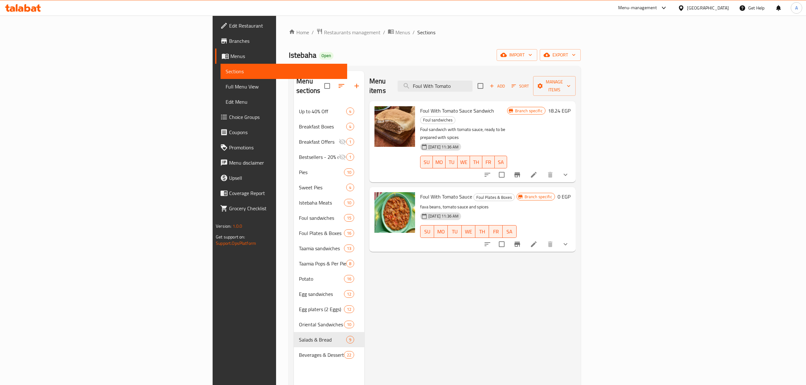
type input "Foul With Tomato"
click at [573, 167] on button "show more" at bounding box center [565, 174] width 15 height 15
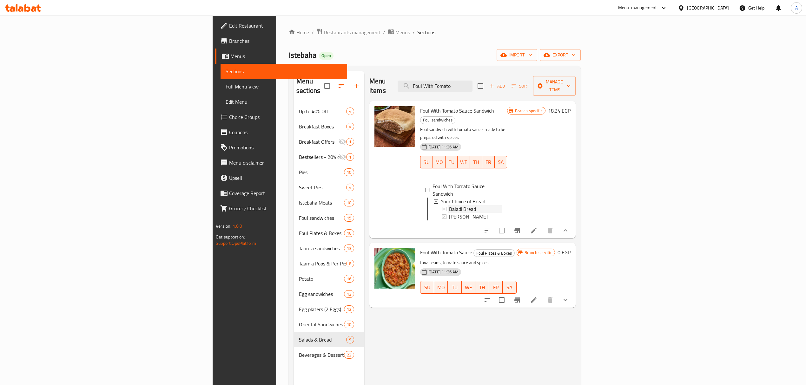
click at [449, 205] on span "Baladi Bread" at bounding box center [462, 209] width 27 height 8
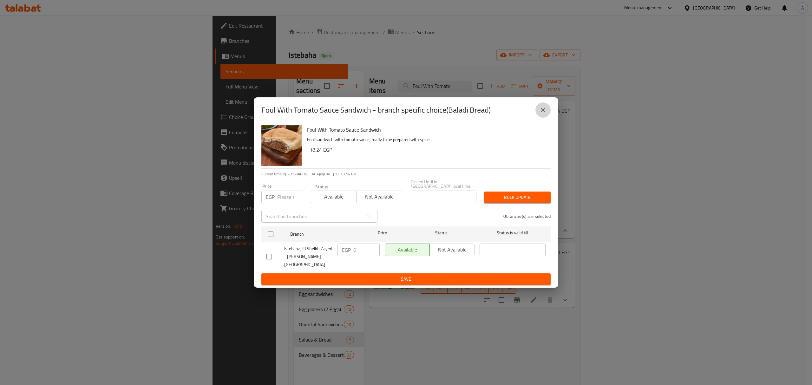
click at [540, 113] on icon "close" at bounding box center [543, 110] width 8 height 8
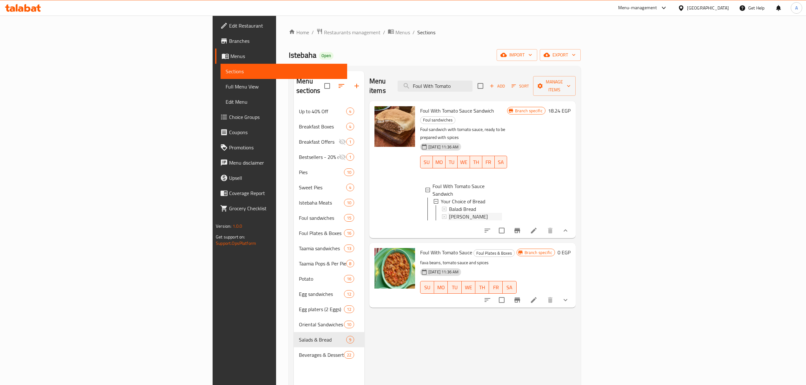
click at [460, 213] on div "[PERSON_NAME]" at bounding box center [475, 217] width 53 height 8
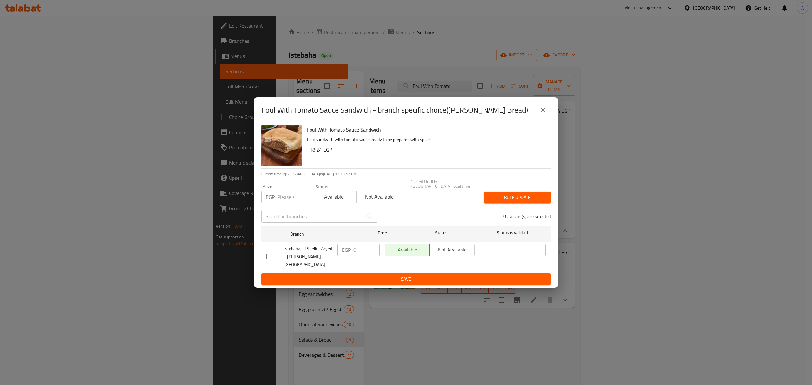
click at [540, 114] on icon "close" at bounding box center [543, 110] width 8 height 8
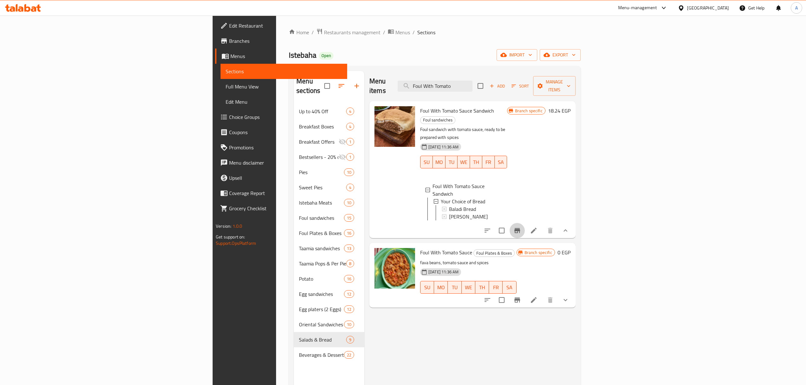
click at [521, 227] on icon "Branch-specific-item" at bounding box center [517, 231] width 8 height 8
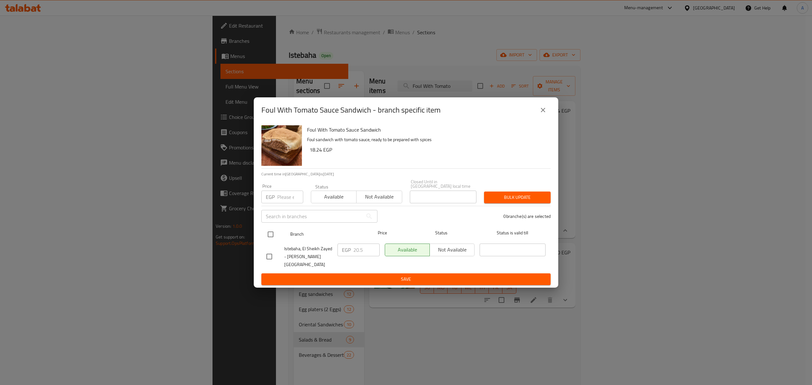
click at [272, 239] on input "checkbox" at bounding box center [270, 234] width 13 height 13
checkbox input "true"
click at [292, 195] on input "number" at bounding box center [290, 197] width 26 height 13
paste input "22.5"
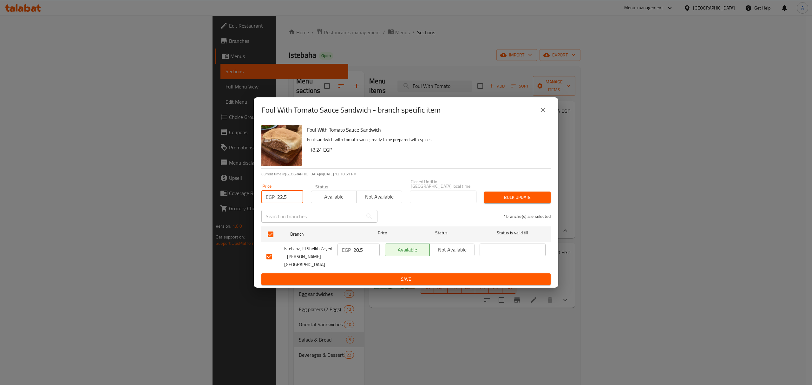
type input "22.5"
click at [520, 196] on span "Bulk update" at bounding box center [517, 197] width 56 height 8
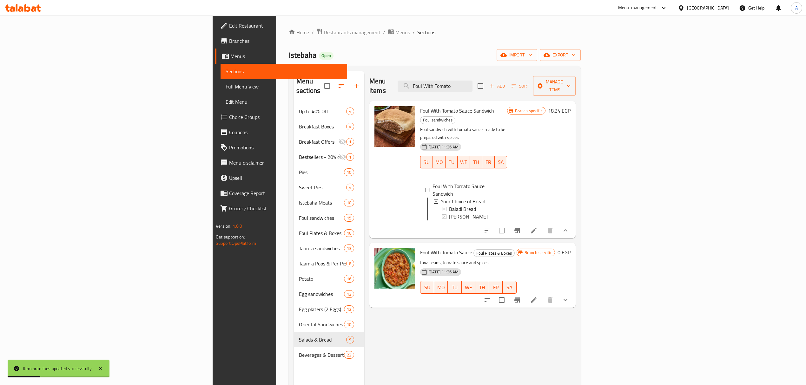
click at [573, 292] on button "show more" at bounding box center [565, 299] width 15 height 15
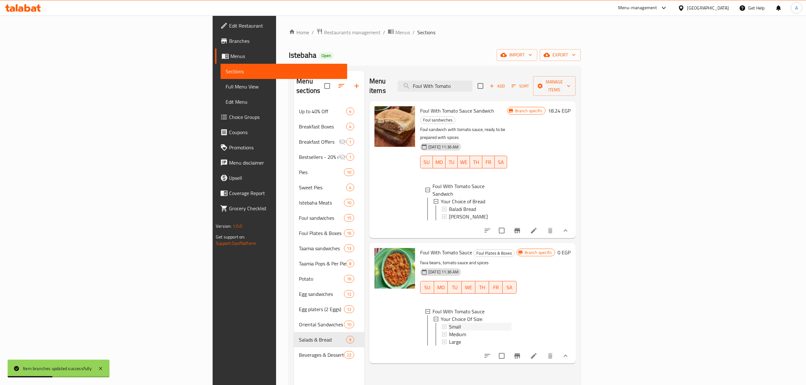
click at [449, 323] on div "Small" at bounding box center [480, 327] width 62 height 8
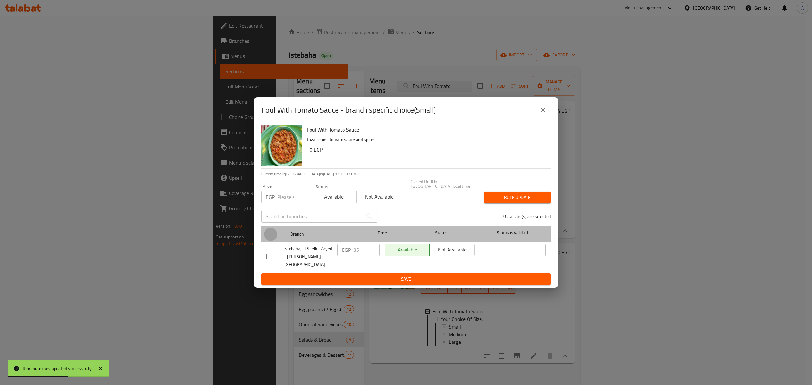
click at [269, 235] on input "checkbox" at bounding box center [270, 234] width 13 height 13
checkbox input "true"
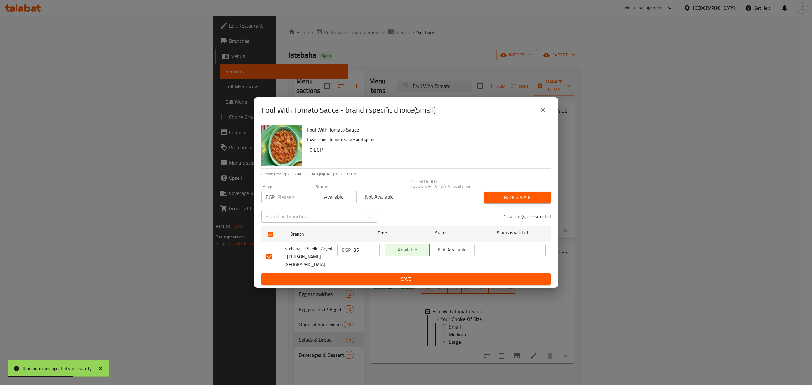
click at [279, 191] on div "Price EGP Price" at bounding box center [282, 193] width 42 height 19
click at [281, 197] on input "number" at bounding box center [290, 197] width 26 height 13
paste input "38"
type input "38"
click at [526, 205] on div "Bulk update" at bounding box center [517, 197] width 74 height 19
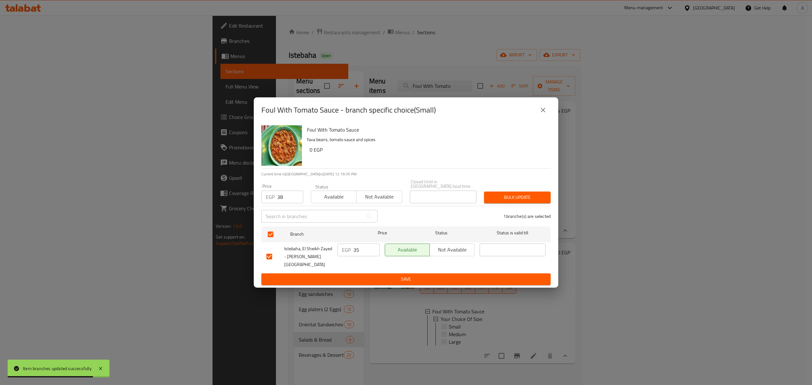
click at [526, 197] on span "Bulk update" at bounding box center [517, 197] width 56 height 8
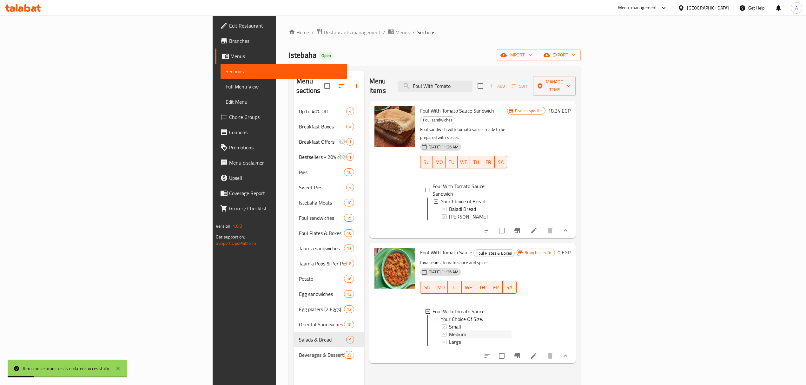
click at [449, 331] on span "Medium" at bounding box center [457, 335] width 17 height 8
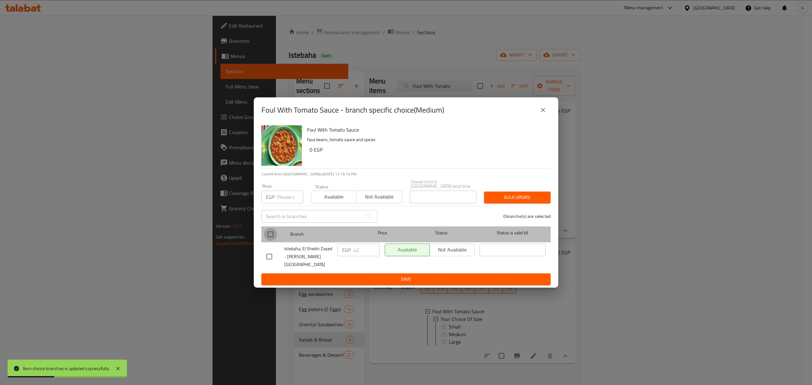
click at [268, 234] on input "checkbox" at bounding box center [270, 234] width 13 height 13
checkbox input "true"
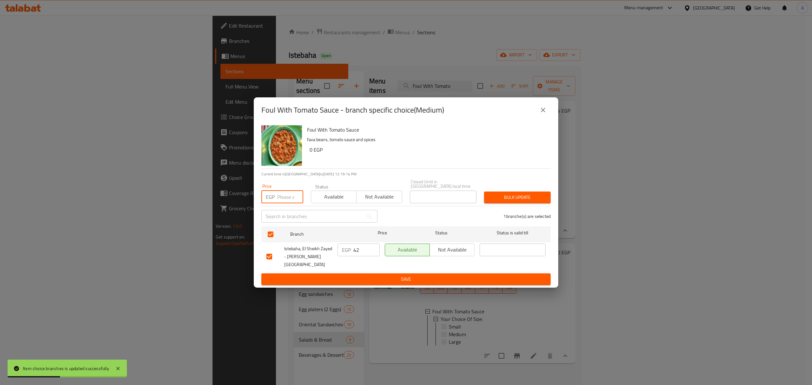
click at [282, 194] on input "number" at bounding box center [290, 197] width 26 height 13
paste input "47"
type input "47"
click at [502, 193] on button "Bulk update" at bounding box center [517, 198] width 67 height 12
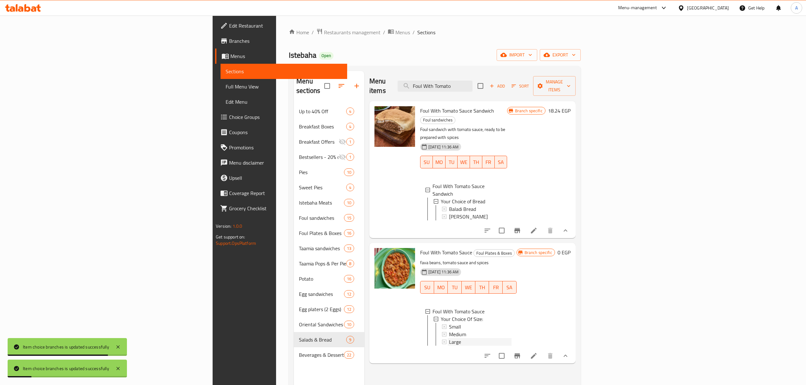
click at [449, 338] on span "Large" at bounding box center [455, 342] width 12 height 8
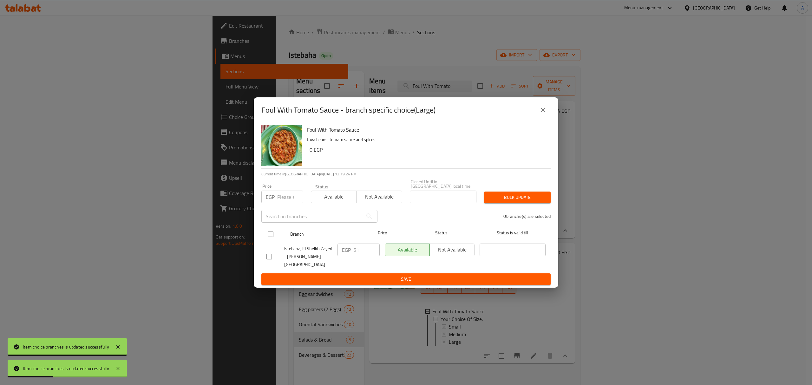
click at [272, 232] on input "checkbox" at bounding box center [270, 234] width 13 height 13
checkbox input "true"
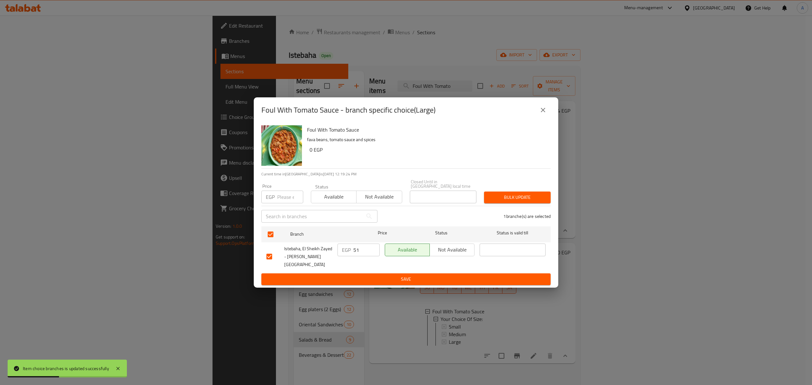
click at [284, 200] on input "number" at bounding box center [290, 197] width 26 height 13
paste input "58"
type input "58"
click at [513, 196] on span "Bulk update" at bounding box center [517, 197] width 56 height 8
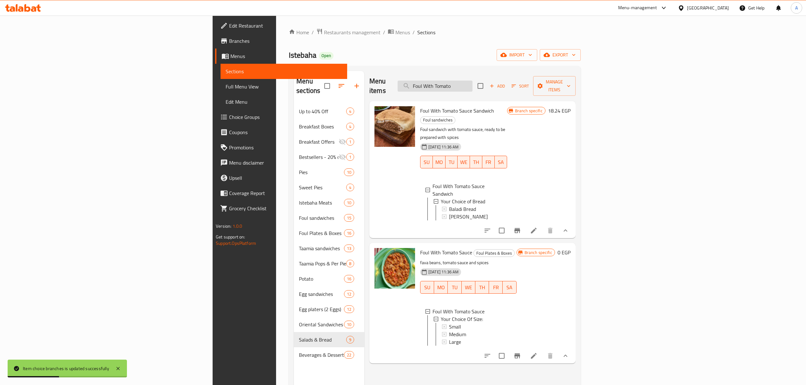
click at [472, 84] on input "Foul With Tomato" at bounding box center [434, 86] width 75 height 11
paste input "Alexandrian Liver Sandwich"
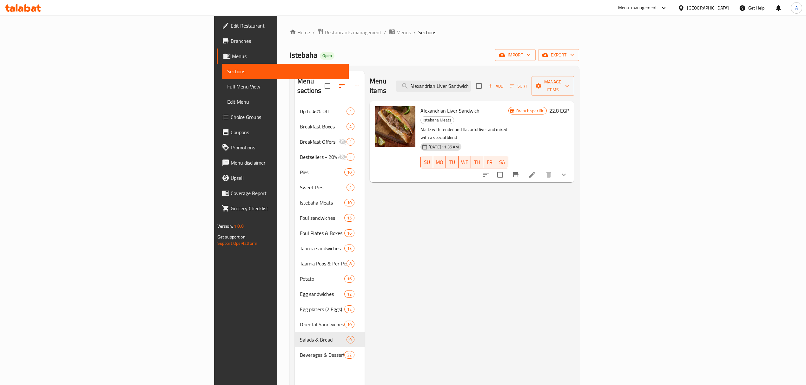
type input "Alexandrian Liver Sandwich"
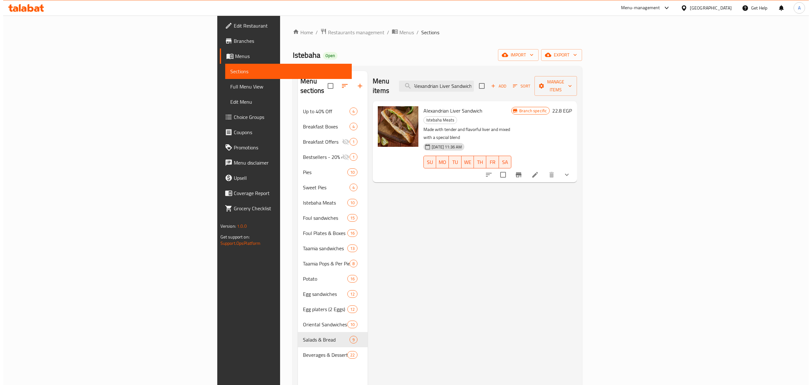
scroll to position [0, 0]
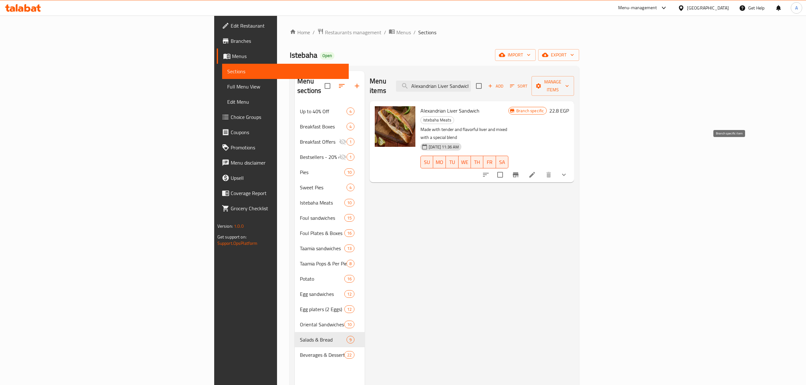
click at [518, 172] on icon "Branch-specific-item" at bounding box center [516, 174] width 6 height 5
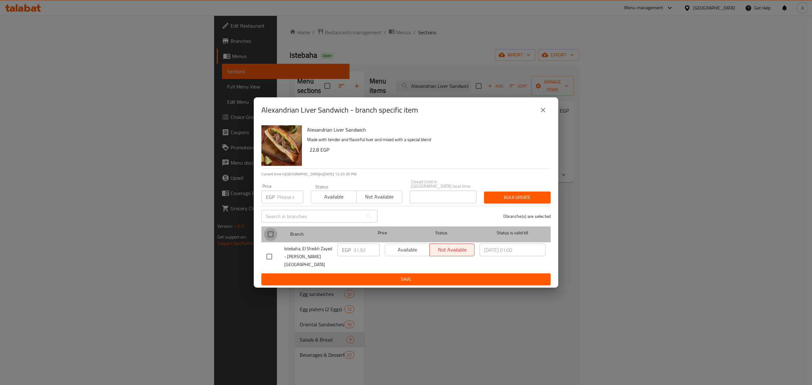
click at [268, 241] on input "checkbox" at bounding box center [270, 234] width 13 height 13
checkbox input "true"
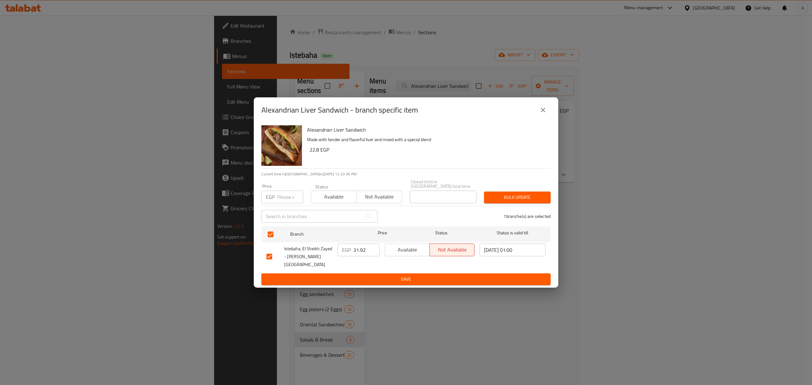
click at [281, 202] on input "number" at bounding box center [290, 197] width 26 height 13
click at [281, 202] on input "66" at bounding box center [290, 197] width 26 height 13
type input "33"
click at [508, 198] on span "Bulk update" at bounding box center [517, 197] width 56 height 8
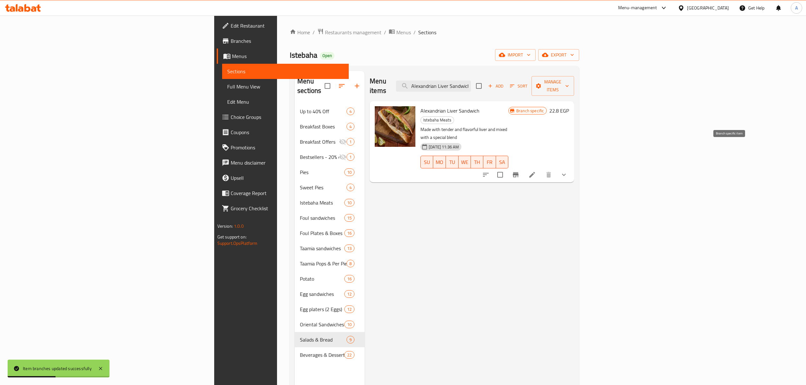
click at [518, 172] on icon "Branch-specific-item" at bounding box center [516, 174] width 6 height 5
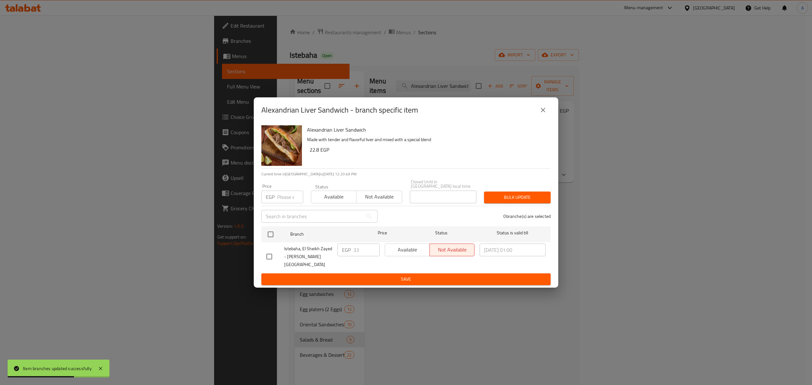
click at [550, 117] on button "close" at bounding box center [542, 109] width 15 height 15
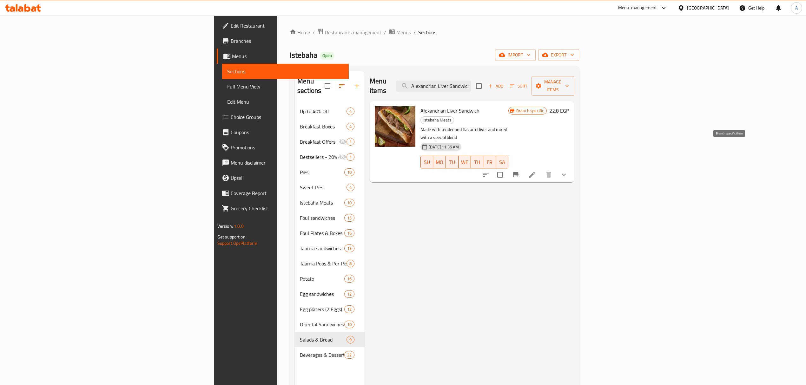
click at [523, 167] on button "Branch-specific-item" at bounding box center [515, 174] width 15 height 15
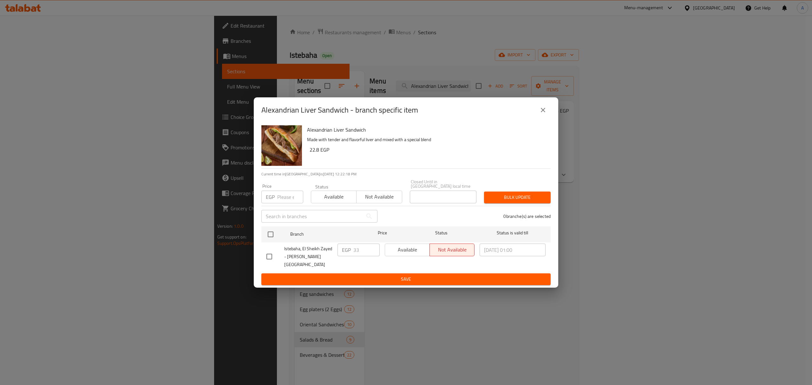
click at [549, 118] on div "Alexandrian Liver Sandwich - branch specific item" at bounding box center [405, 109] width 289 height 15
click at [535, 118] on div "Alexandrian Liver Sandwich - branch specific item" at bounding box center [405, 109] width 289 height 15
click at [538, 116] on button "close" at bounding box center [542, 109] width 15 height 15
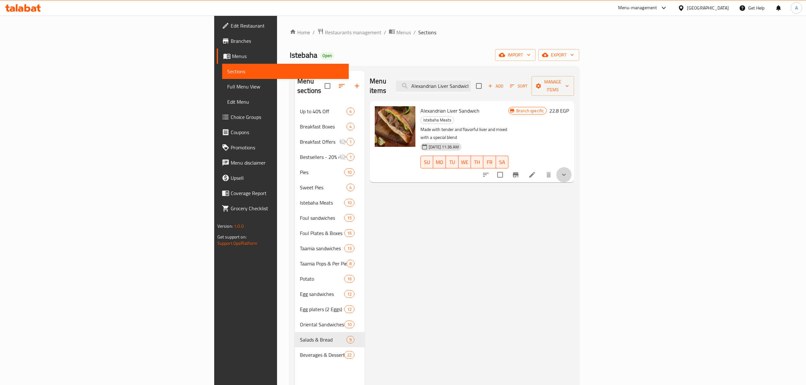
click at [571, 167] on button "show more" at bounding box center [563, 174] width 15 height 15
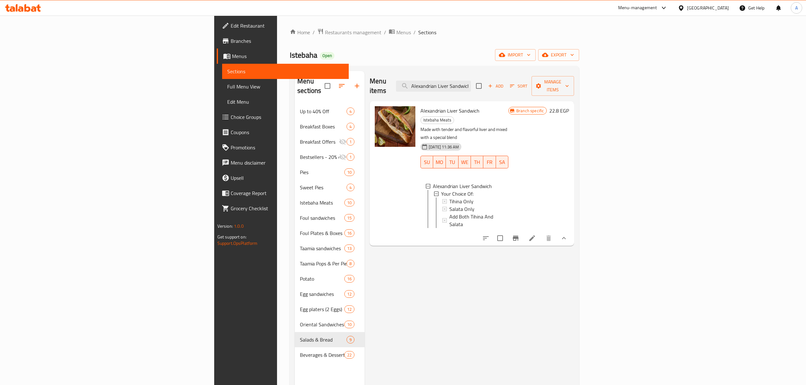
click at [519, 234] on icon "Branch-specific-item" at bounding box center [516, 238] width 8 height 8
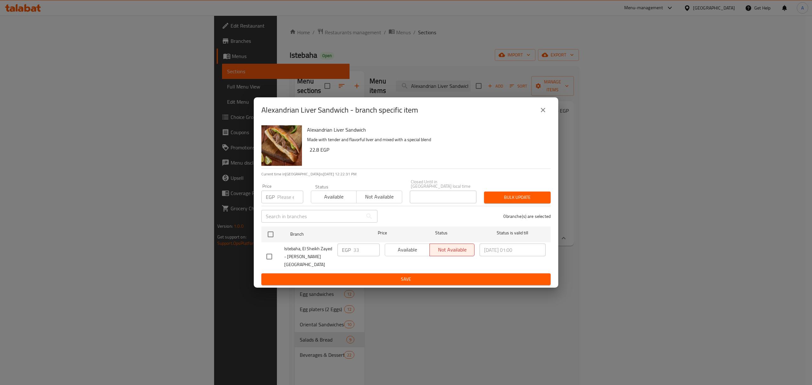
click at [547, 118] on button "close" at bounding box center [542, 109] width 15 height 15
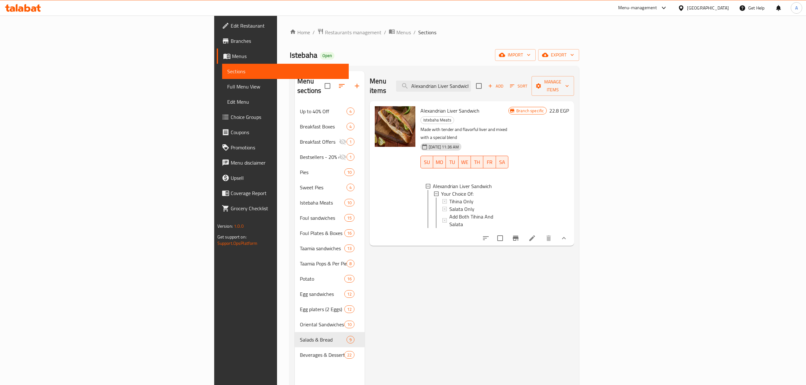
drag, startPoint x: 31, startPoint y: 88, endPoint x: 34, endPoint y: 107, distance: 19.3
click at [227, 88] on span "Full Menu View" at bounding box center [285, 87] width 116 height 8
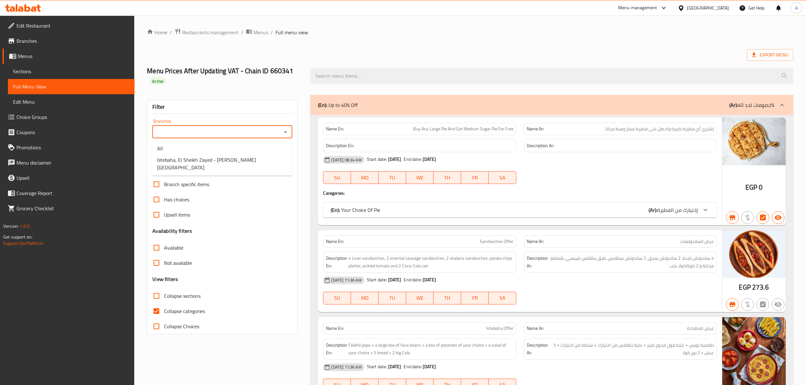
click at [176, 134] on input "Branches" at bounding box center [217, 132] width 126 height 9
click at [180, 154] on li "Istebaha, El Sheikh Zayed - [PERSON_NAME][GEOGRAPHIC_DATA]" at bounding box center [222, 163] width 140 height 19
type input "Istebaha, El Sheikh Zayed - [PERSON_NAME][GEOGRAPHIC_DATA]"
click at [157, 312] on input "Collapse categories" at bounding box center [156, 311] width 15 height 15
checkbox input "false"
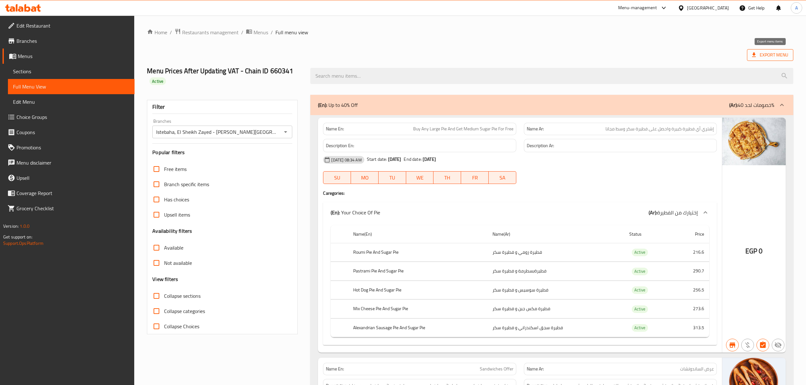
click at [768, 51] on span "Export Menu" at bounding box center [770, 55] width 46 height 12
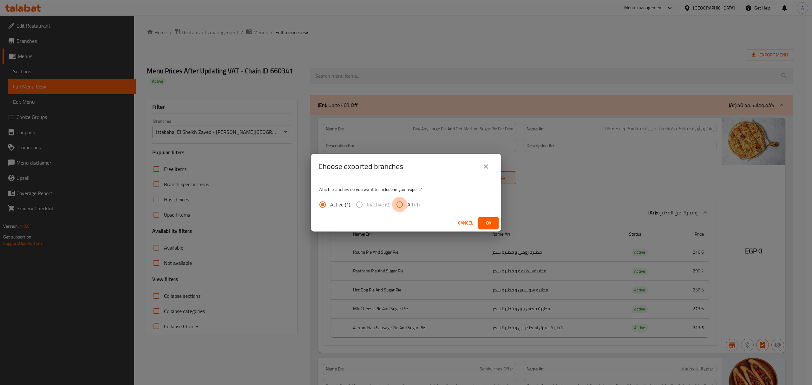
click at [400, 207] on input "All (1)" at bounding box center [399, 204] width 15 height 15
radio input "true"
click at [488, 222] on span "Ok" at bounding box center [488, 223] width 10 height 8
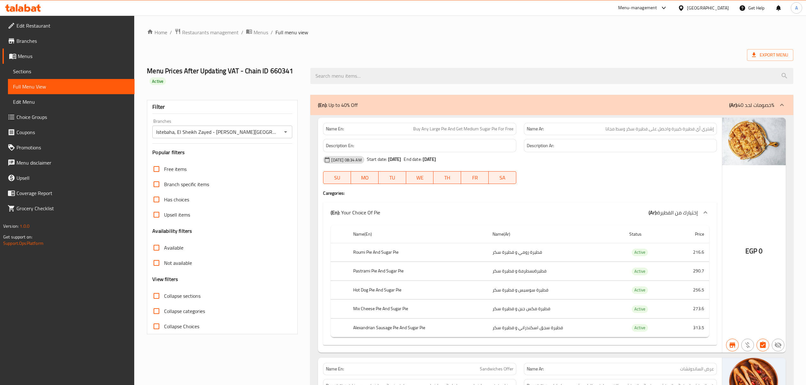
click at [438, 60] on div "Menu Prices After Updating VAT - Chain ID 660341 Active" at bounding box center [470, 76] width 654 height 38
click at [544, 53] on div "Export Menu" at bounding box center [470, 55] width 646 height 12
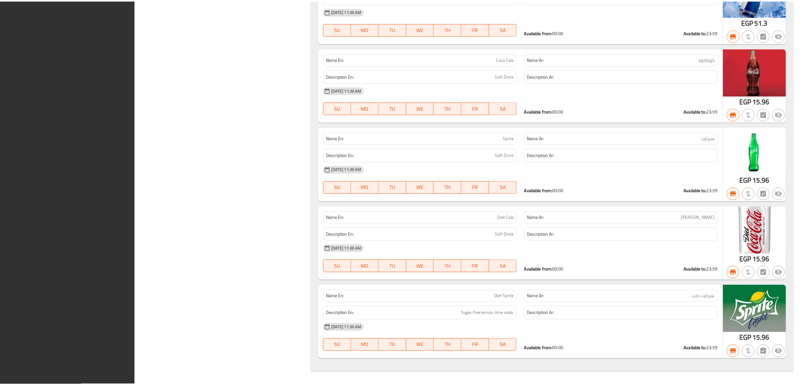
scroll to position [35090, 0]
